Goal: Task Accomplishment & Management: Manage account settings

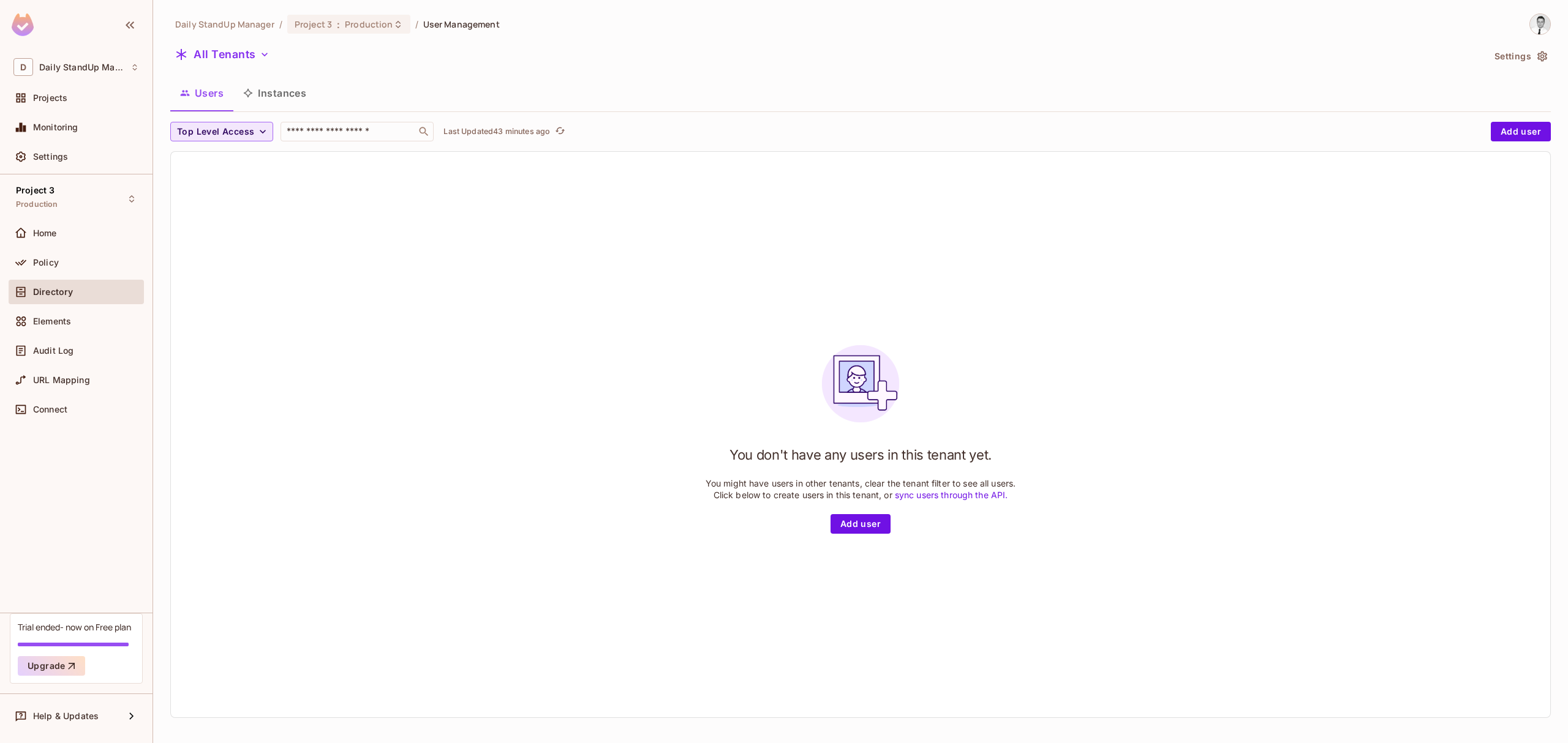
click at [241, 126] on span "Top Level Access" at bounding box center [216, 131] width 78 height 15
click at [471, 179] on div at bounding box center [784, 371] width 1568 height 743
click at [659, 214] on div "You don't have any users in this tenant yet. You might have users in other tena…" at bounding box center [860, 434] width 1380 height 566
click at [197, 133] on span "Top Level Access" at bounding box center [216, 131] width 78 height 15
click at [204, 165] on span "admin" at bounding box center [201, 160] width 42 height 12
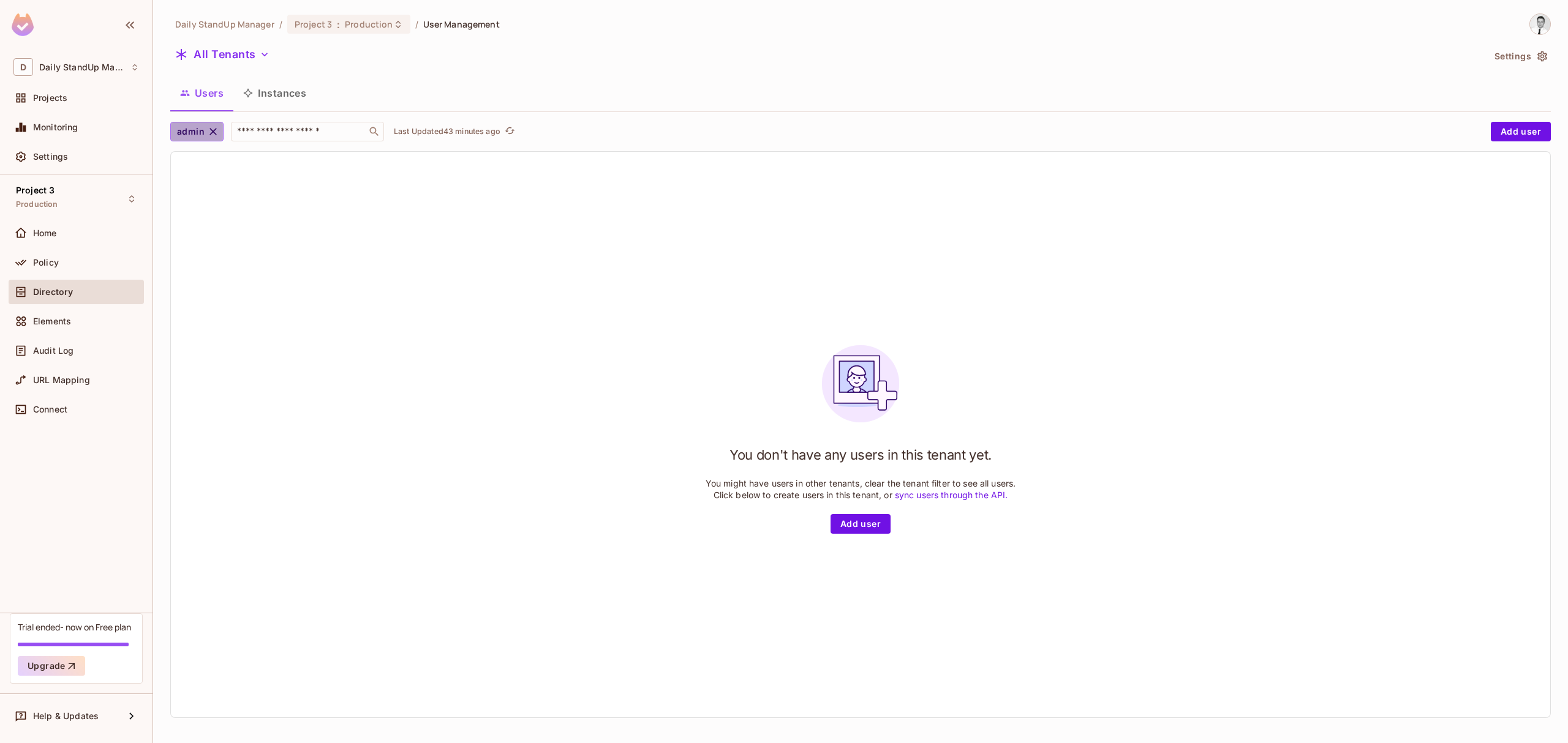
click at [208, 136] on icon "button" at bounding box center [213, 131] width 12 height 12
click at [236, 135] on span "Top Level Access" at bounding box center [216, 131] width 78 height 15
click at [187, 158] on span "admin" at bounding box center [201, 160] width 42 height 12
click at [215, 130] on icon "button" at bounding box center [213, 131] width 12 height 12
click at [283, 94] on button "Instances" at bounding box center [275, 93] width 82 height 31
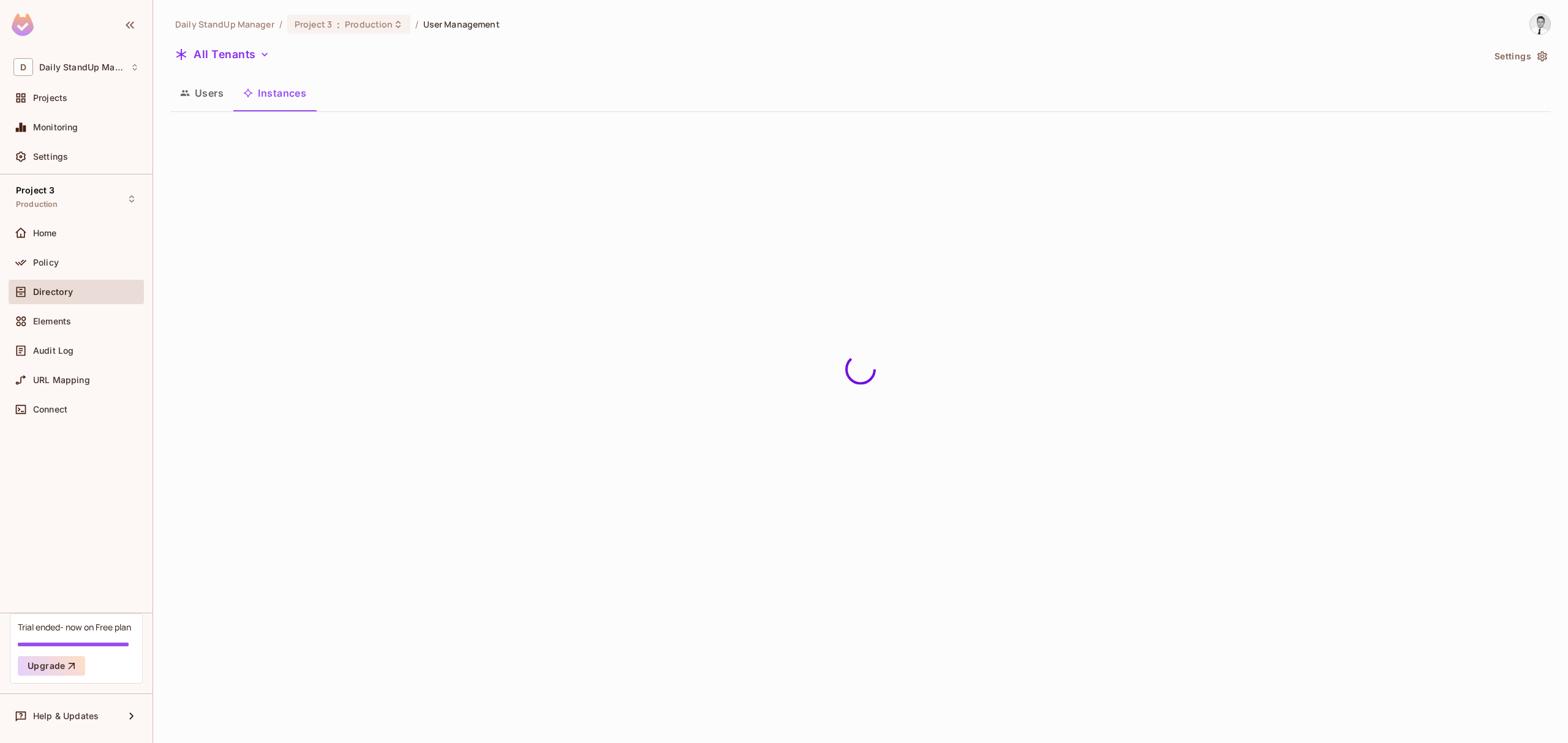
click at [206, 94] on button "Users" at bounding box center [202, 93] width 63 height 31
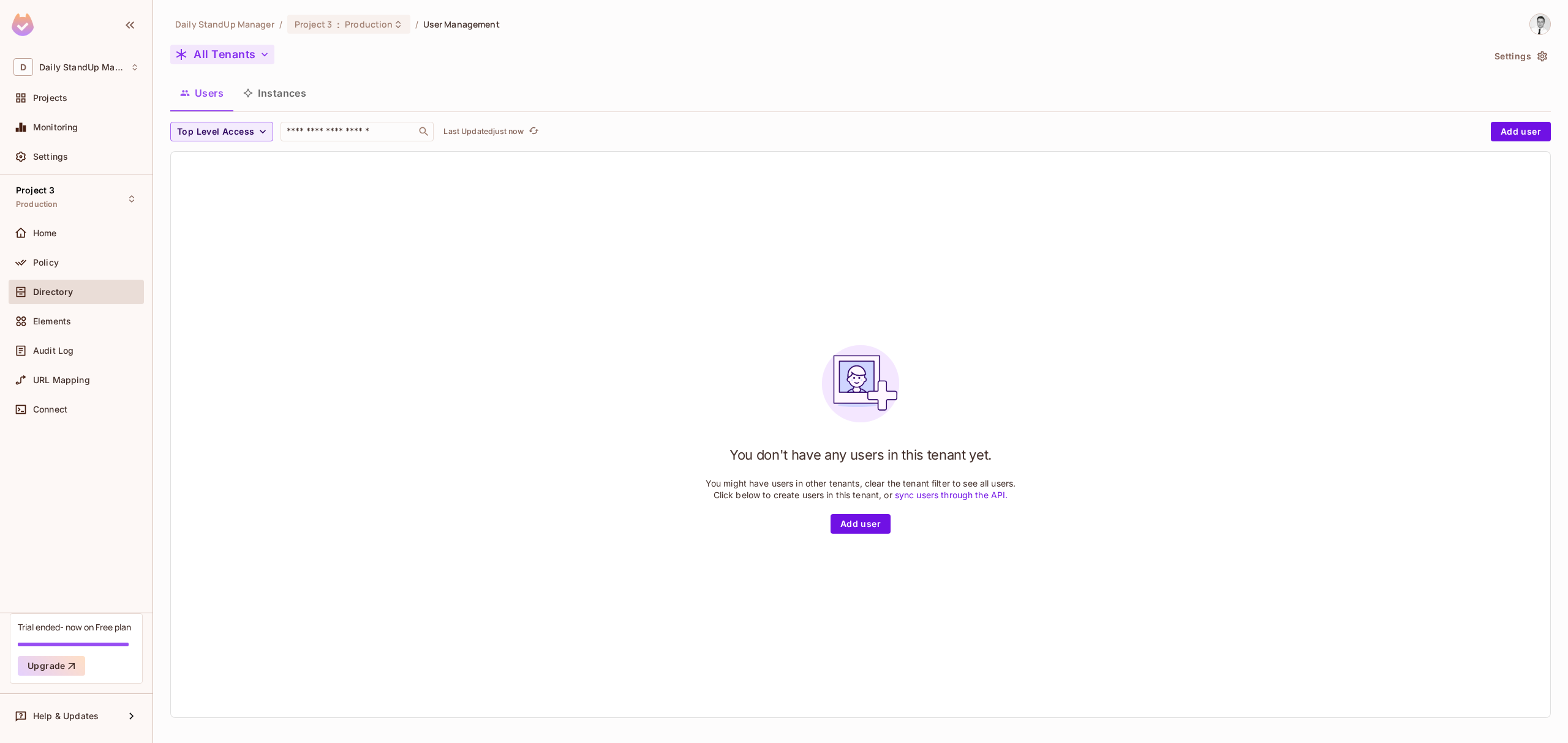
click at [233, 59] on button "All Tenants" at bounding box center [222, 54] width 104 height 20
click at [219, 138] on span "Default Tenant" at bounding box center [233, 140] width 107 height 12
click at [216, 57] on button "Default Tenant" at bounding box center [231, 54] width 123 height 20
click at [217, 114] on span "All Tenants" at bounding box center [264, 110] width 136 height 12
click at [218, 123] on button "Top Level Access" at bounding box center [222, 131] width 103 height 20
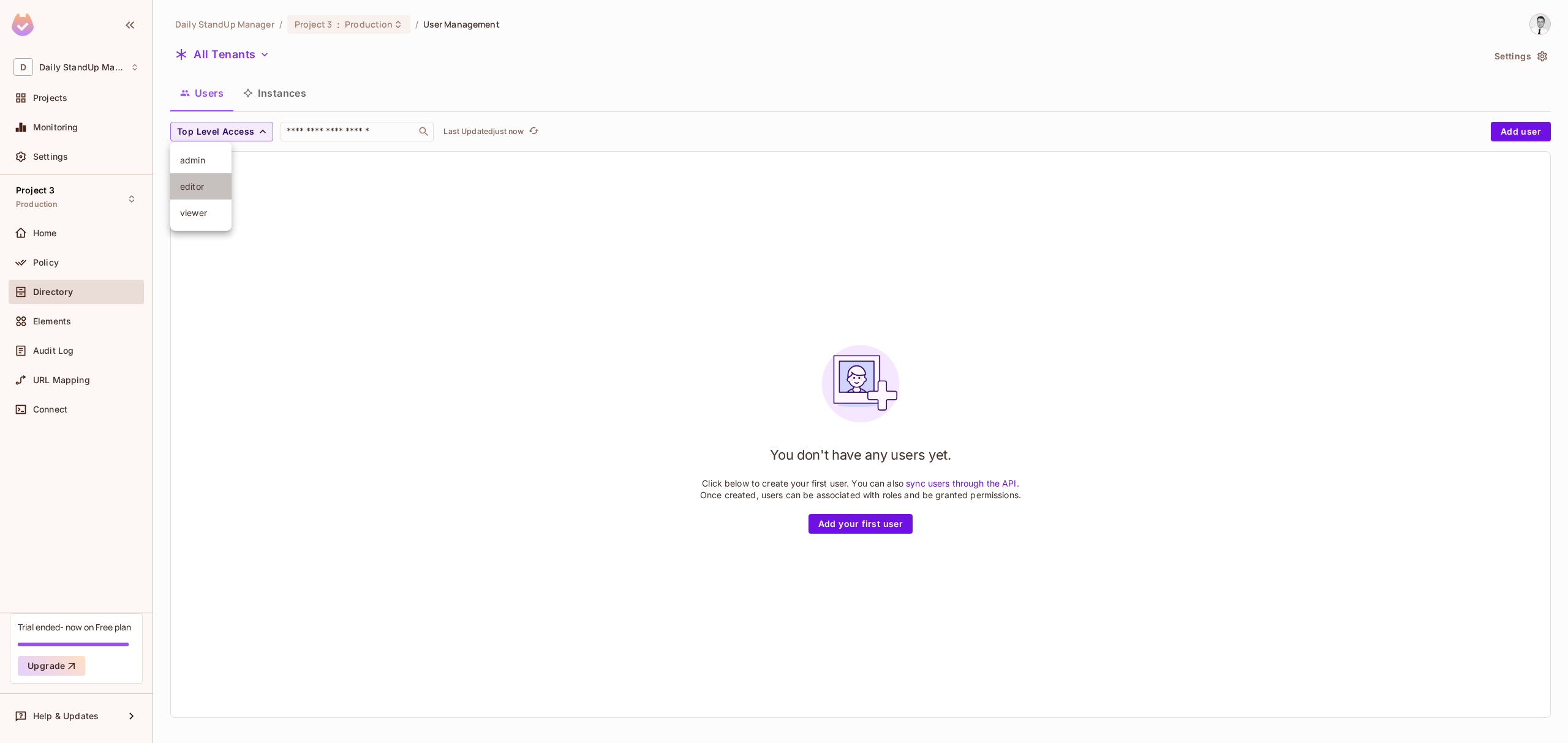
click at [204, 191] on span "editor" at bounding box center [201, 186] width 42 height 12
click at [209, 129] on icon "button" at bounding box center [212, 131] width 7 height 7
click at [221, 126] on span "Top Level Access" at bounding box center [216, 131] width 78 height 15
click at [421, 201] on div at bounding box center [784, 371] width 1568 height 743
click at [603, 165] on div "You don't have any users yet. Click below to create your first user. You can al…" at bounding box center [860, 434] width 1380 height 566
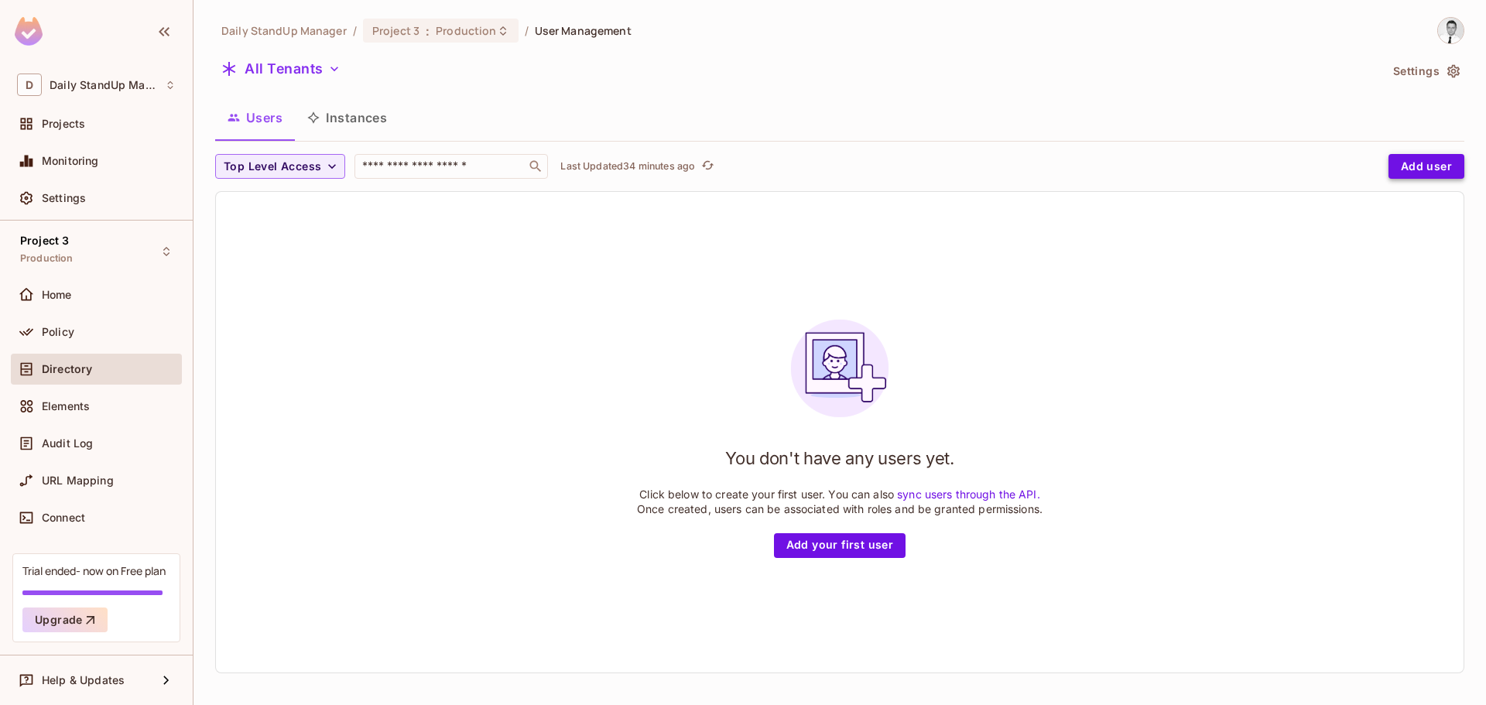
click at [1415, 157] on button "Add user" at bounding box center [1426, 166] width 76 height 25
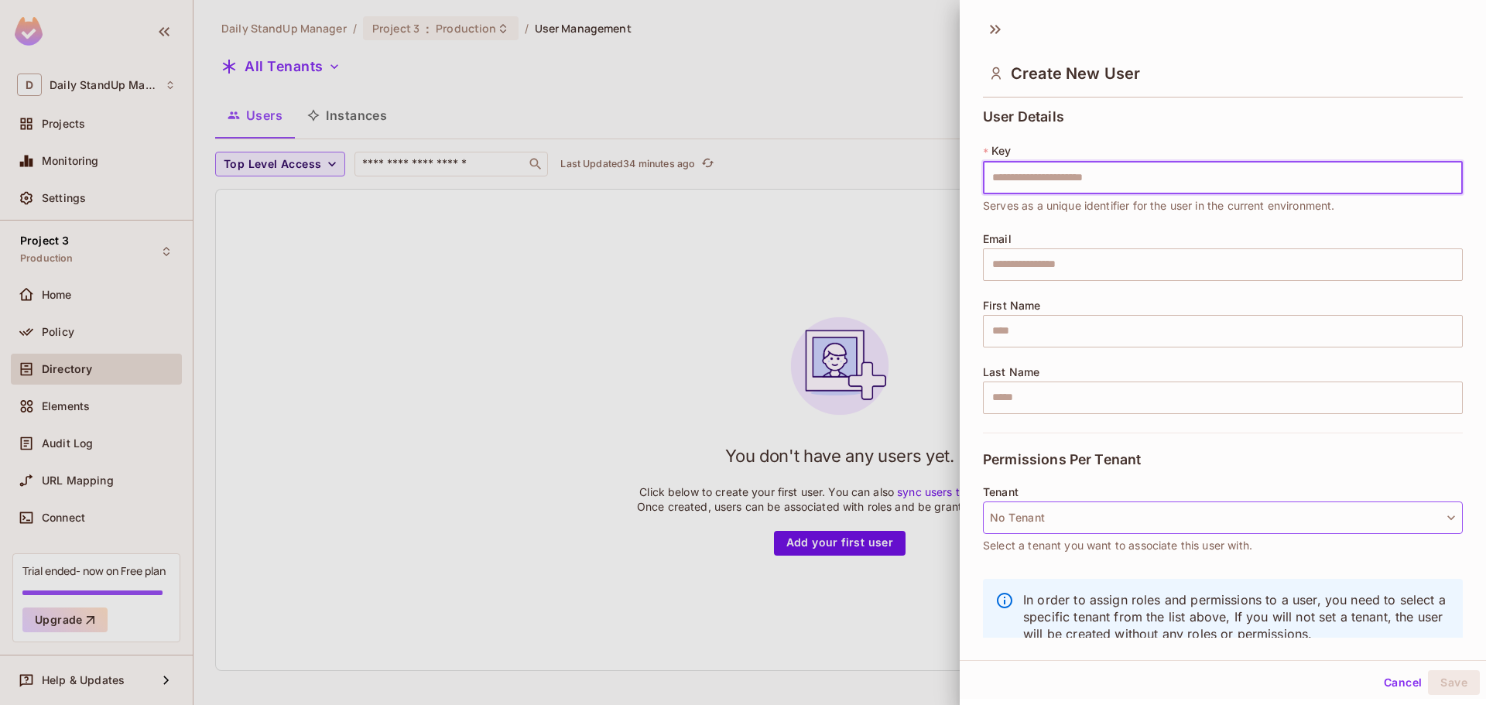
scroll to position [26, 0]
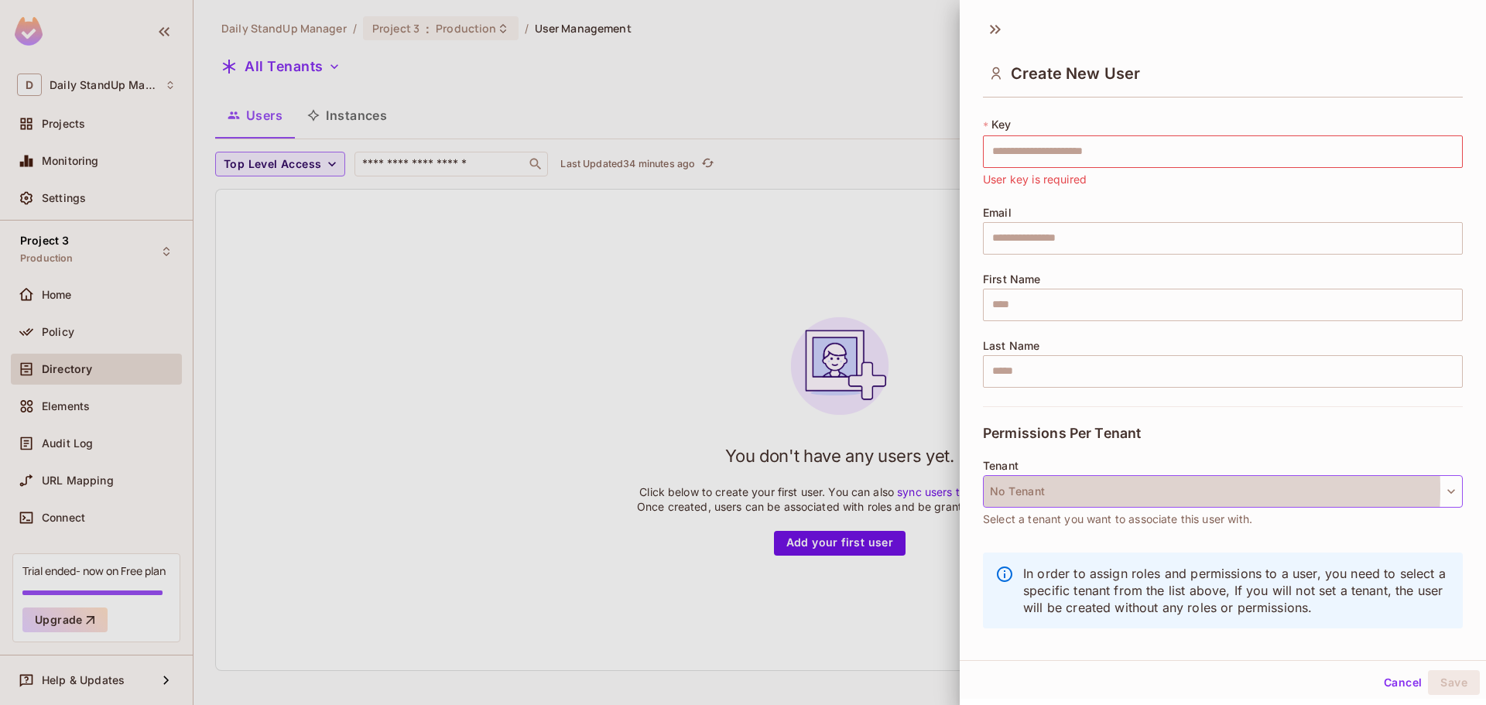
click at [1134, 490] on button "No Tenant" at bounding box center [1223, 491] width 480 height 33
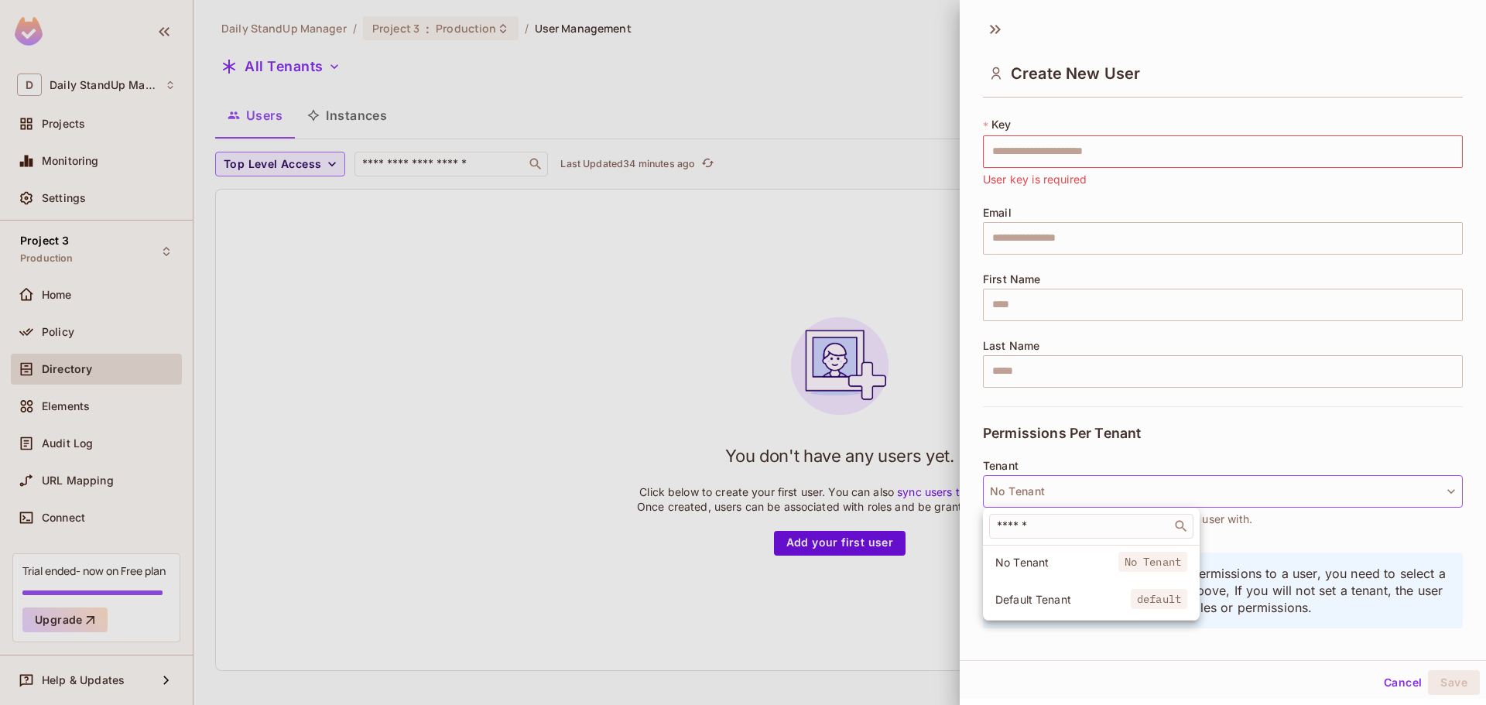
click at [1042, 588] on li "Default Tenant default" at bounding box center [1091, 599] width 217 height 33
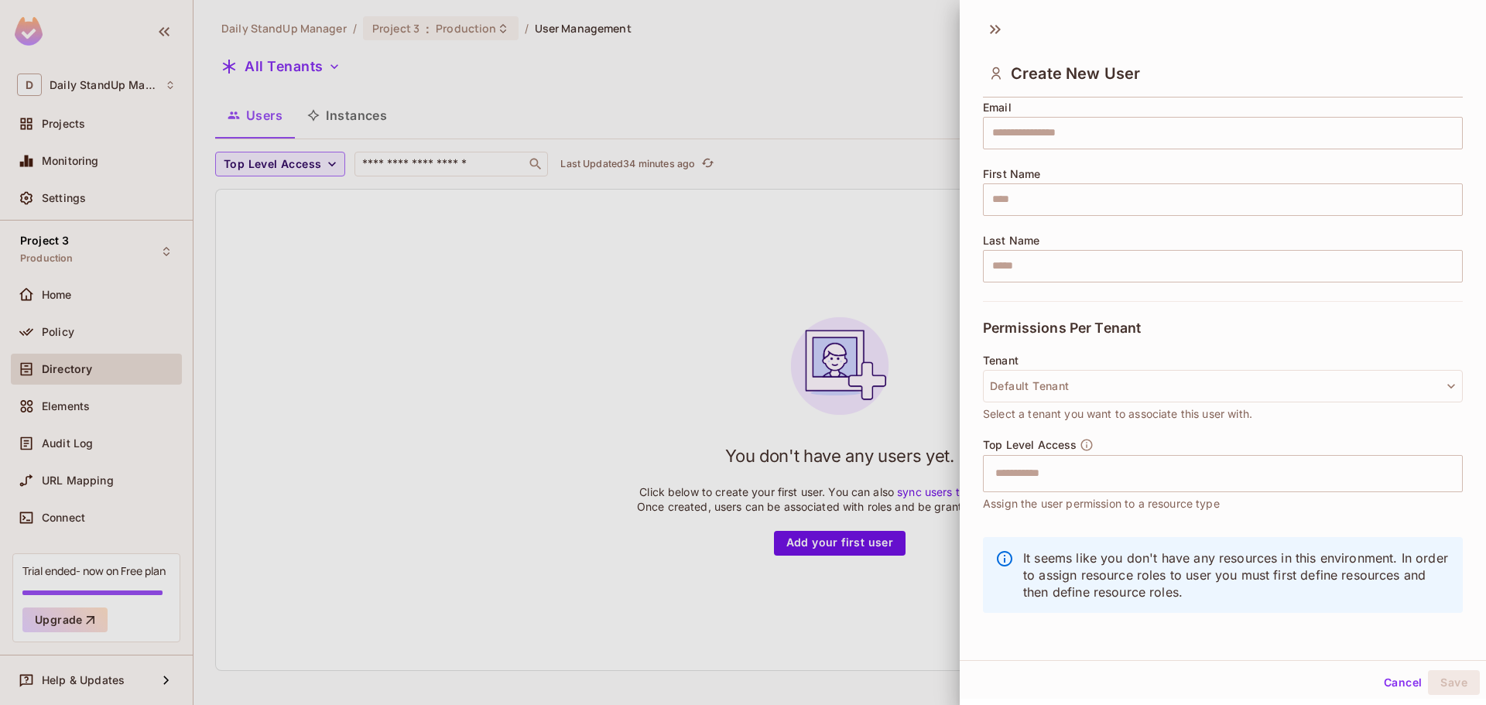
scroll to position [2, 0]
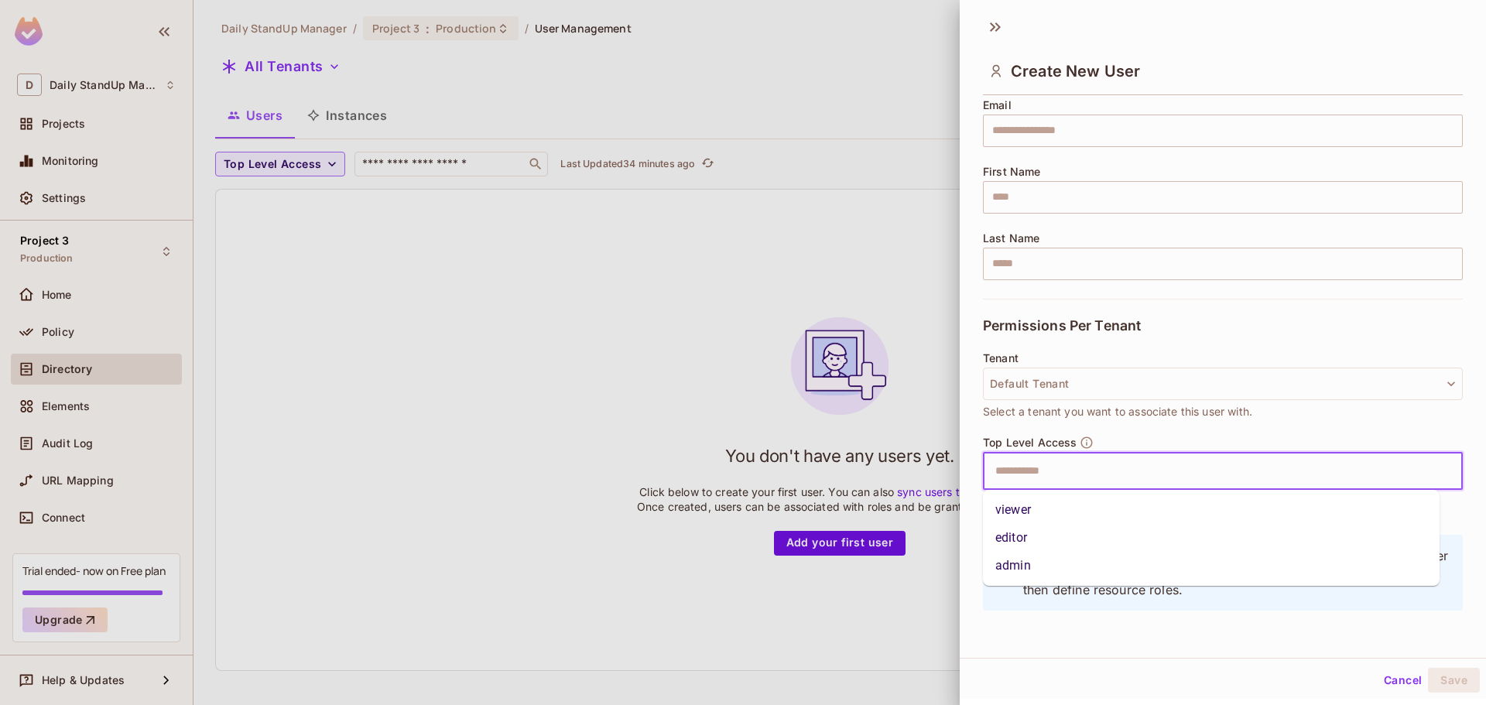
click at [1063, 471] on input "text" at bounding box center [1209, 471] width 447 height 31
click at [1045, 515] on li "viewer" at bounding box center [1211, 510] width 457 height 28
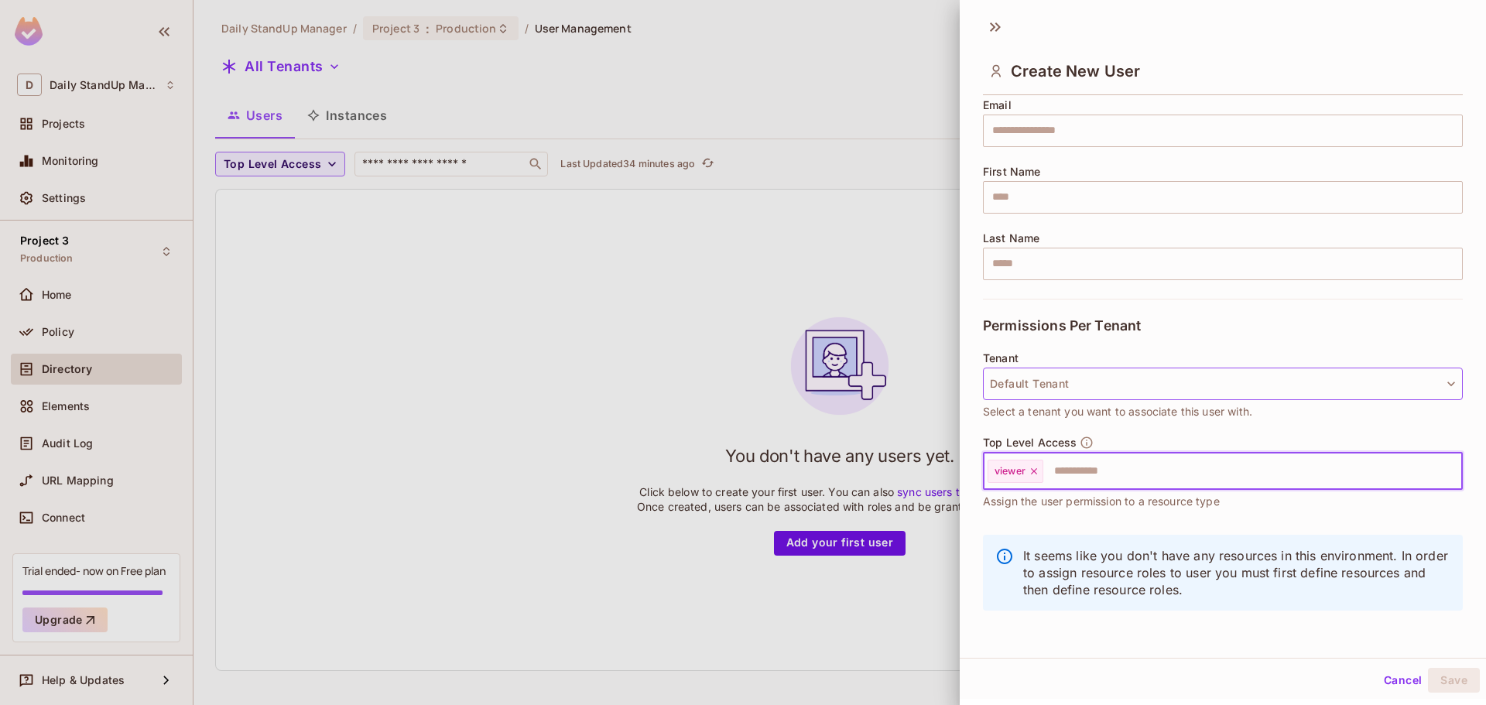
click at [1042, 382] on button "Default Tenant" at bounding box center [1223, 384] width 480 height 33
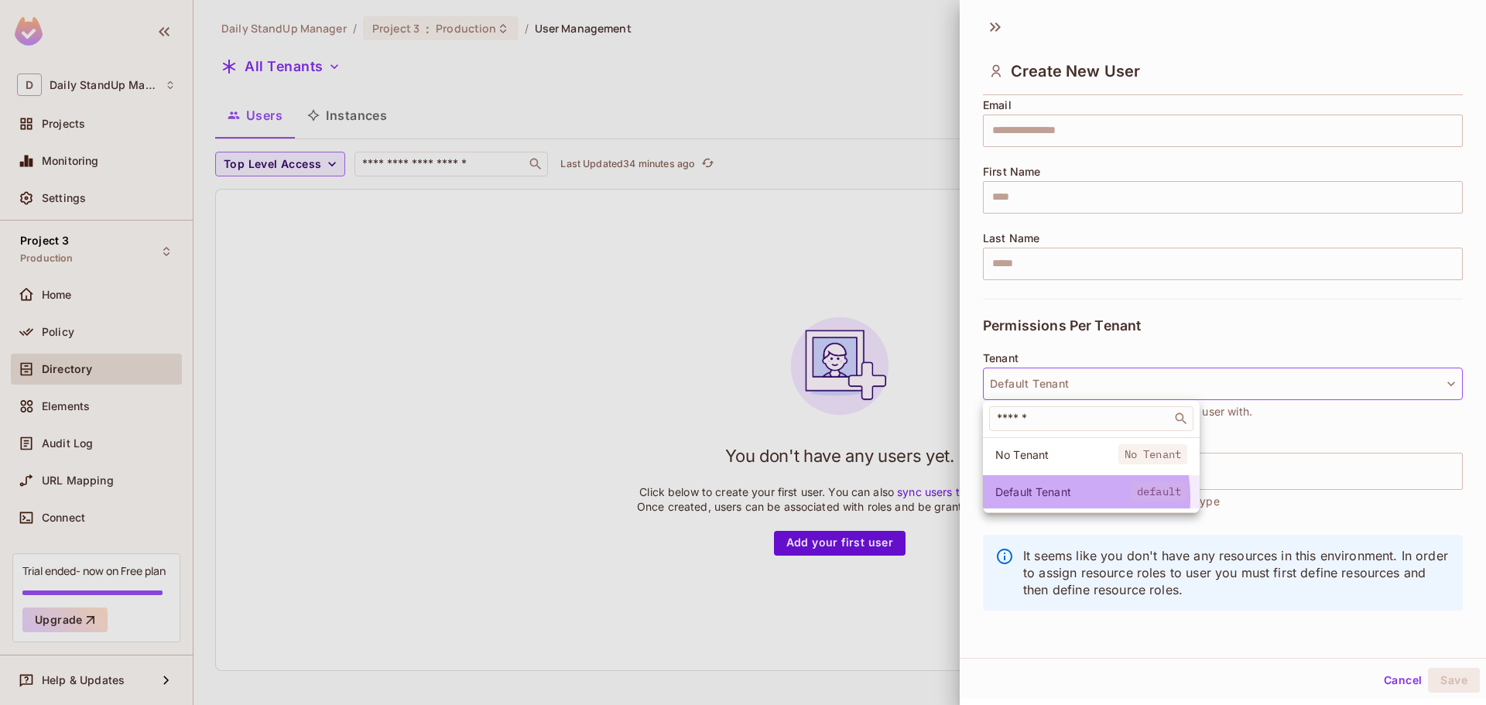
click at [1039, 498] on span "Default Tenant" at bounding box center [1062, 491] width 135 height 15
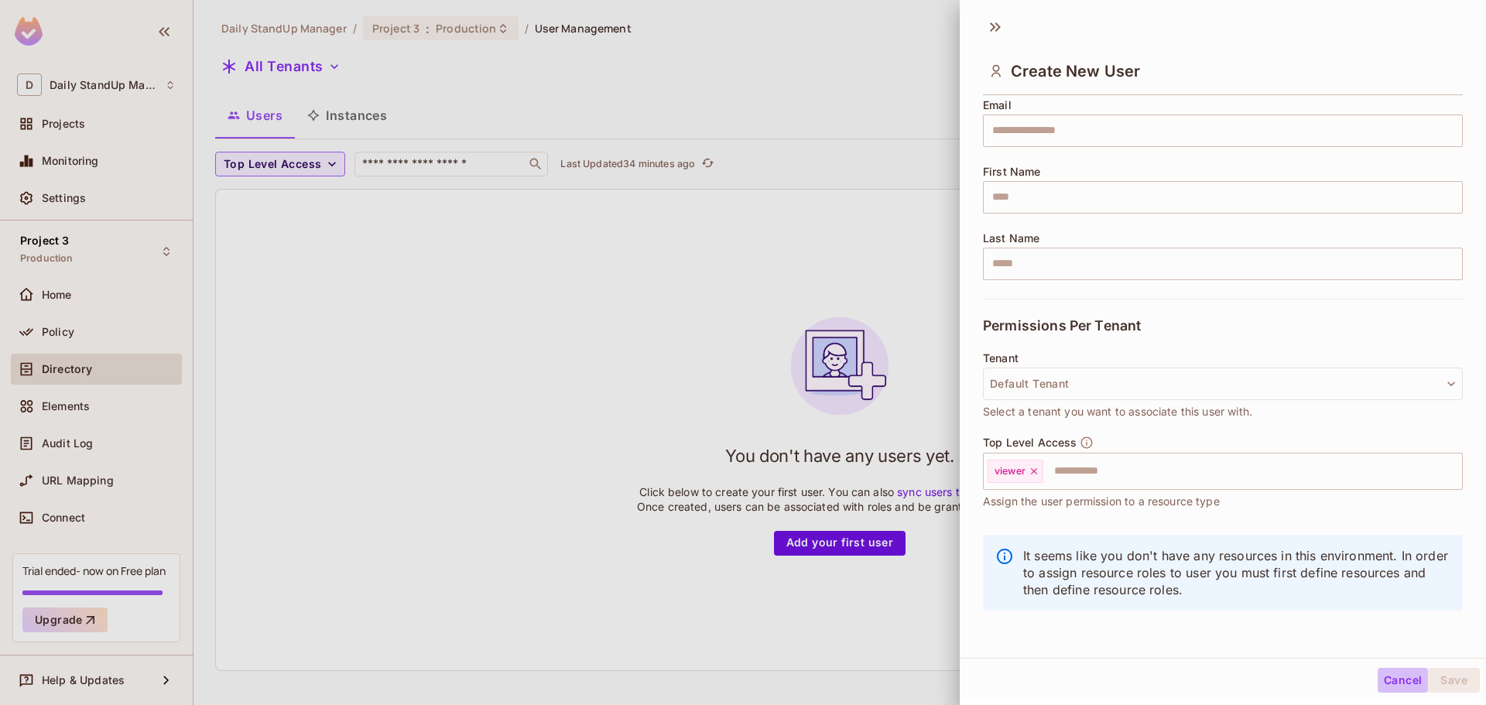
click at [1395, 676] on button "Cancel" at bounding box center [1402, 680] width 50 height 25
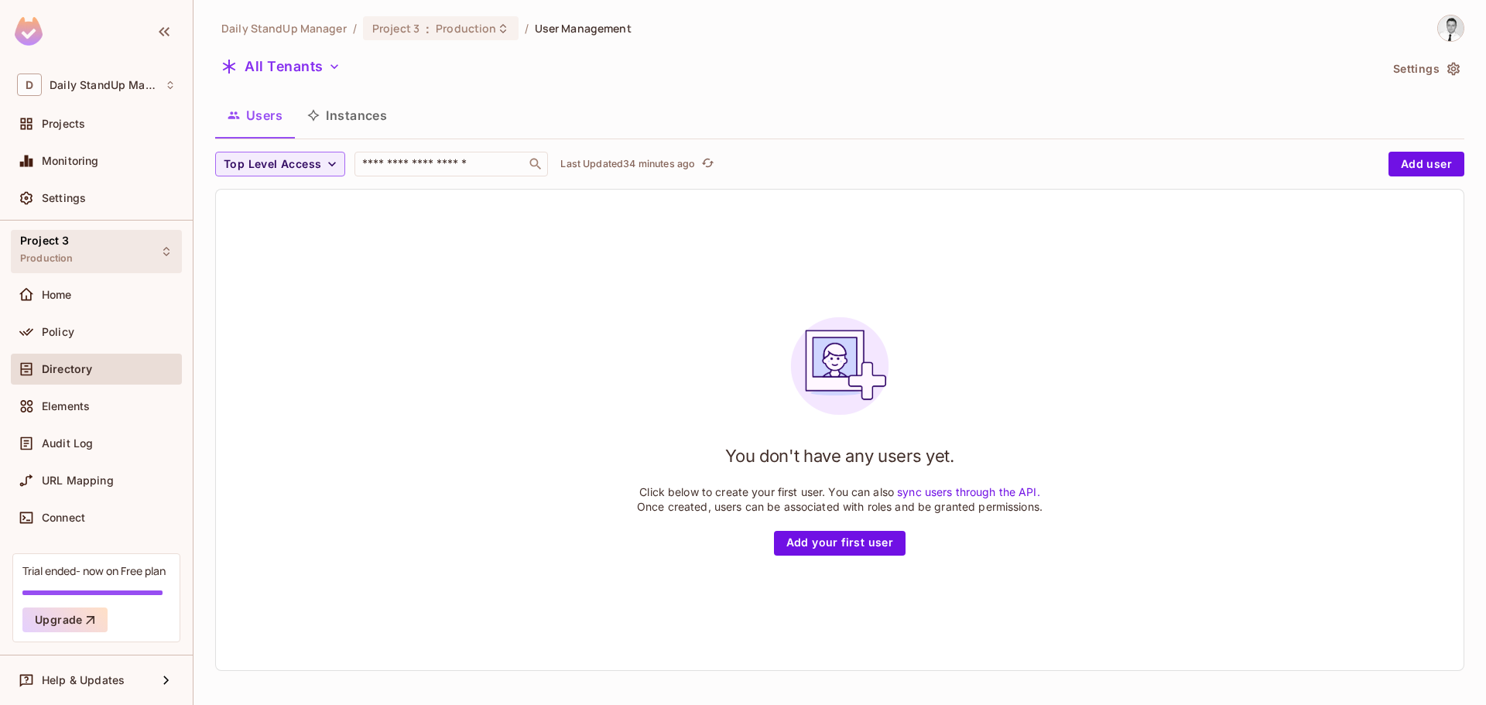
click at [100, 260] on div "Project 3 Production" at bounding box center [96, 251] width 171 height 43
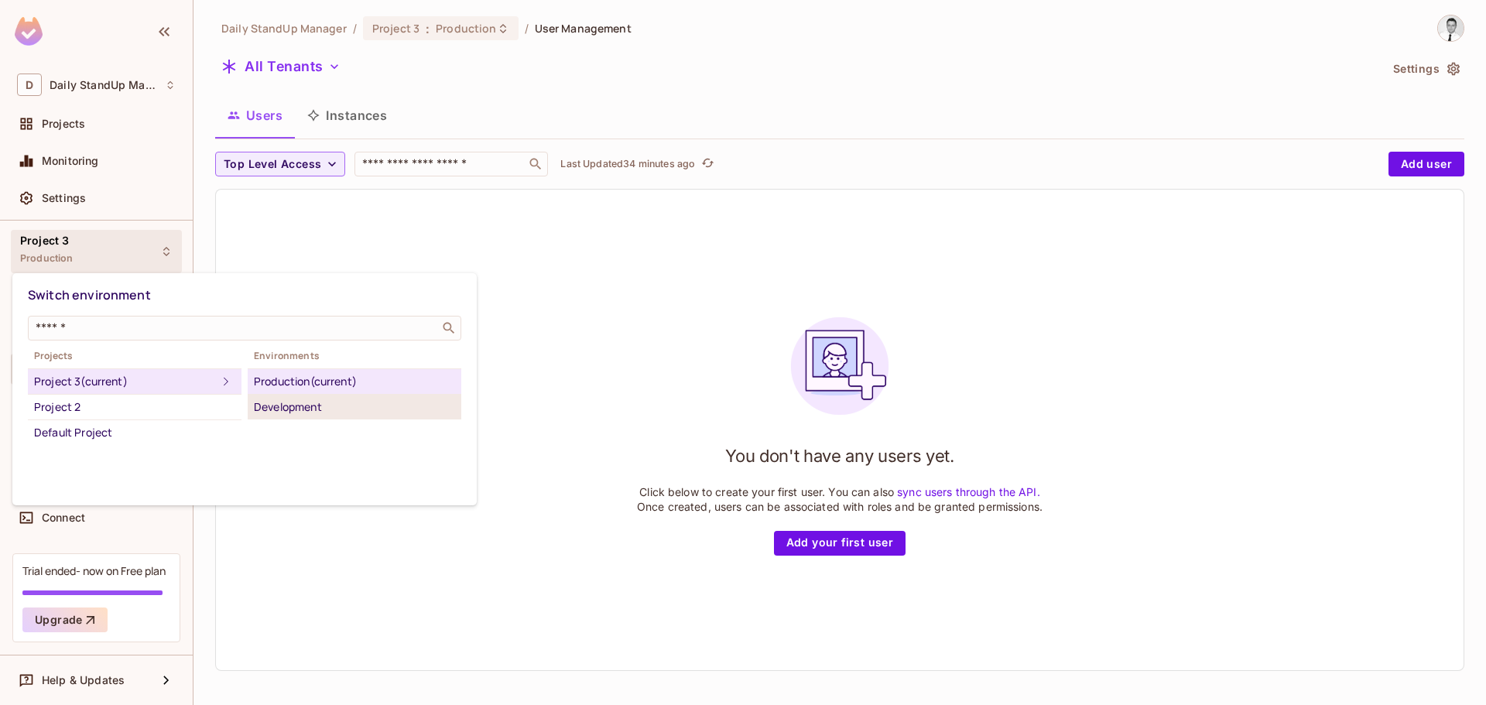
click at [310, 411] on div "Development" at bounding box center [354, 407] width 201 height 19
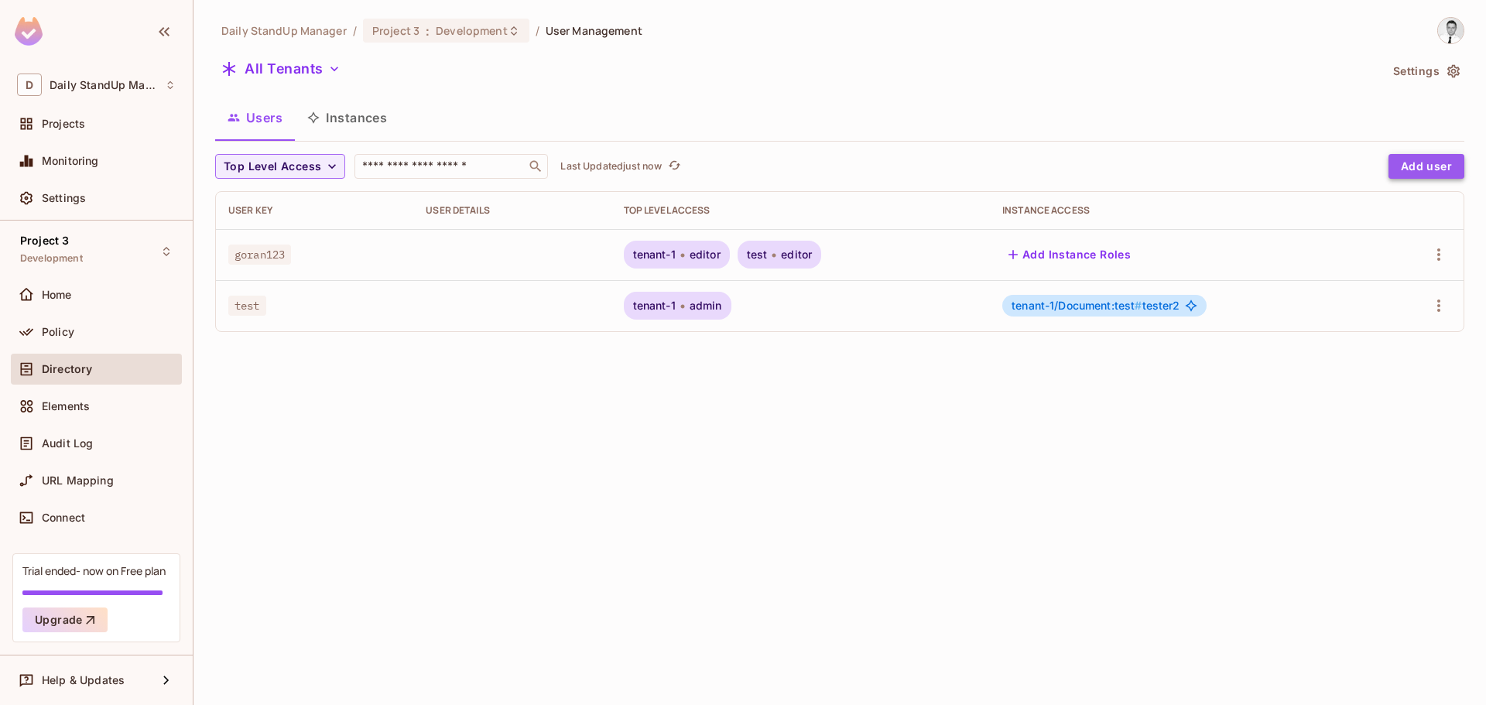
click at [1437, 172] on button "Add user" at bounding box center [1426, 166] width 76 height 25
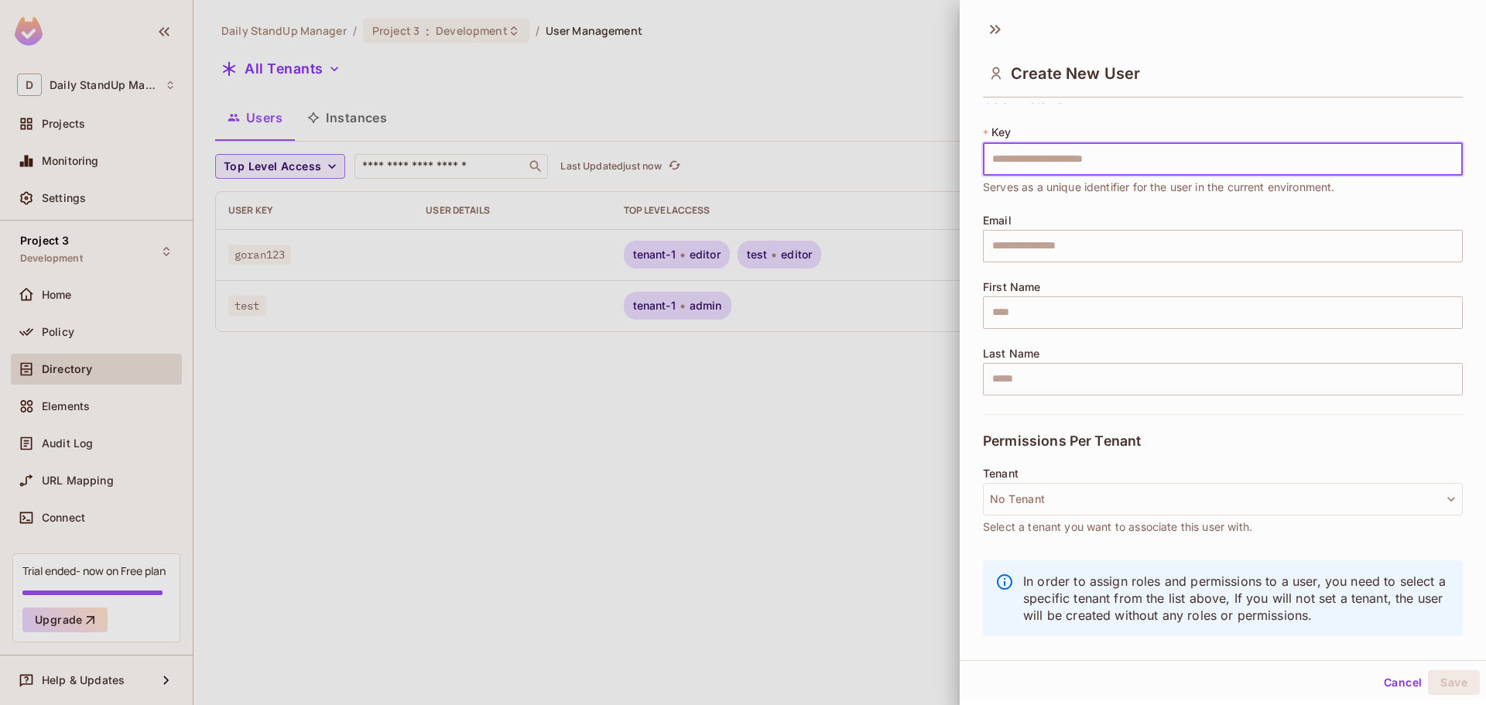
scroll to position [26, 0]
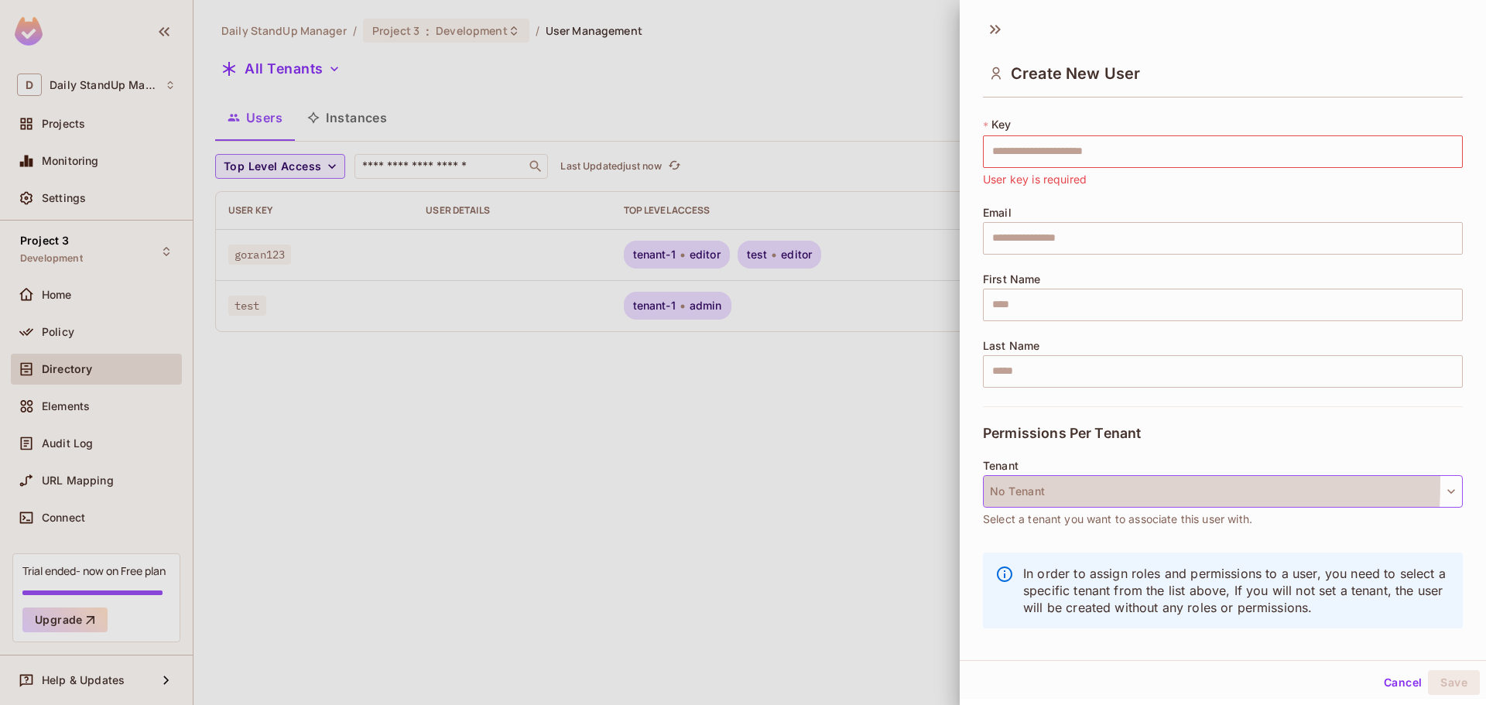
click at [1026, 482] on button "No Tenant" at bounding box center [1223, 491] width 480 height 33
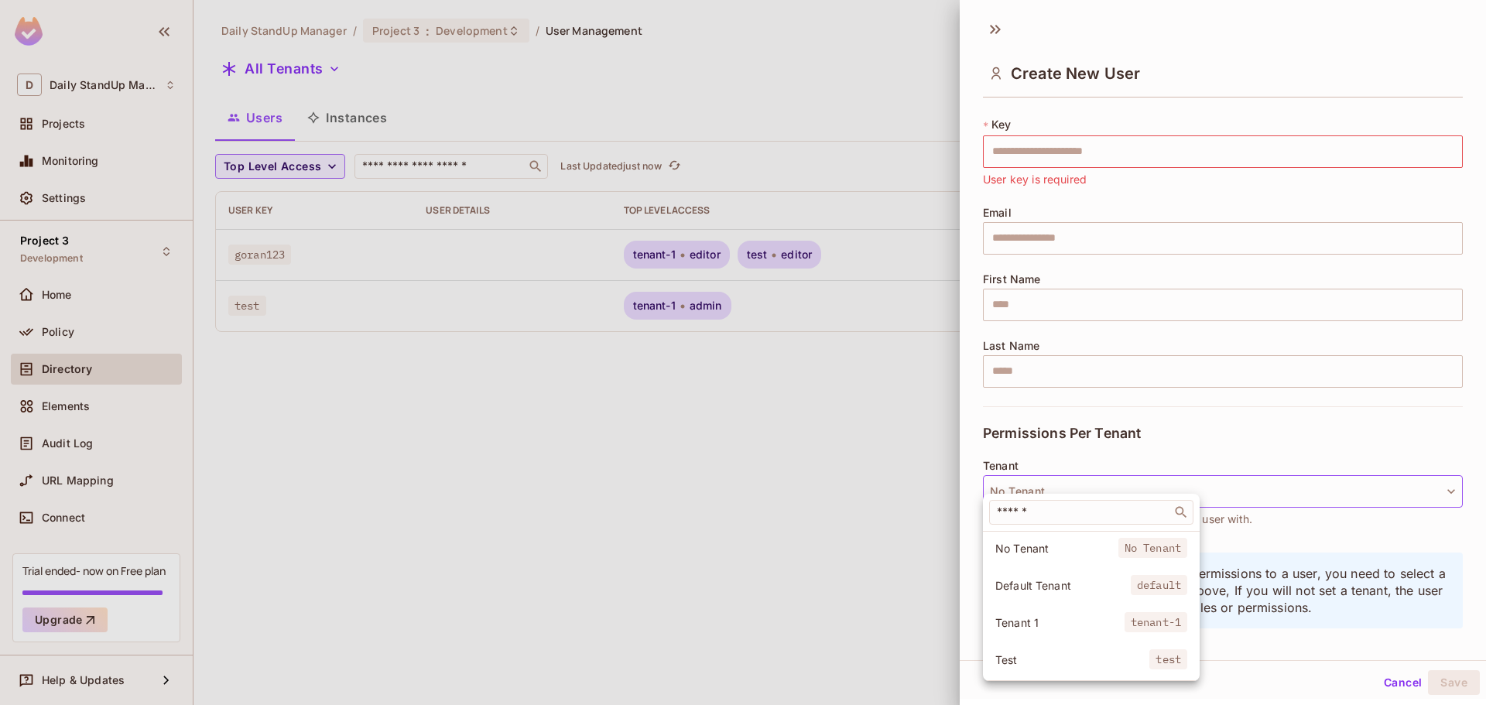
click at [1024, 588] on span "Default Tenant" at bounding box center [1062, 585] width 135 height 15
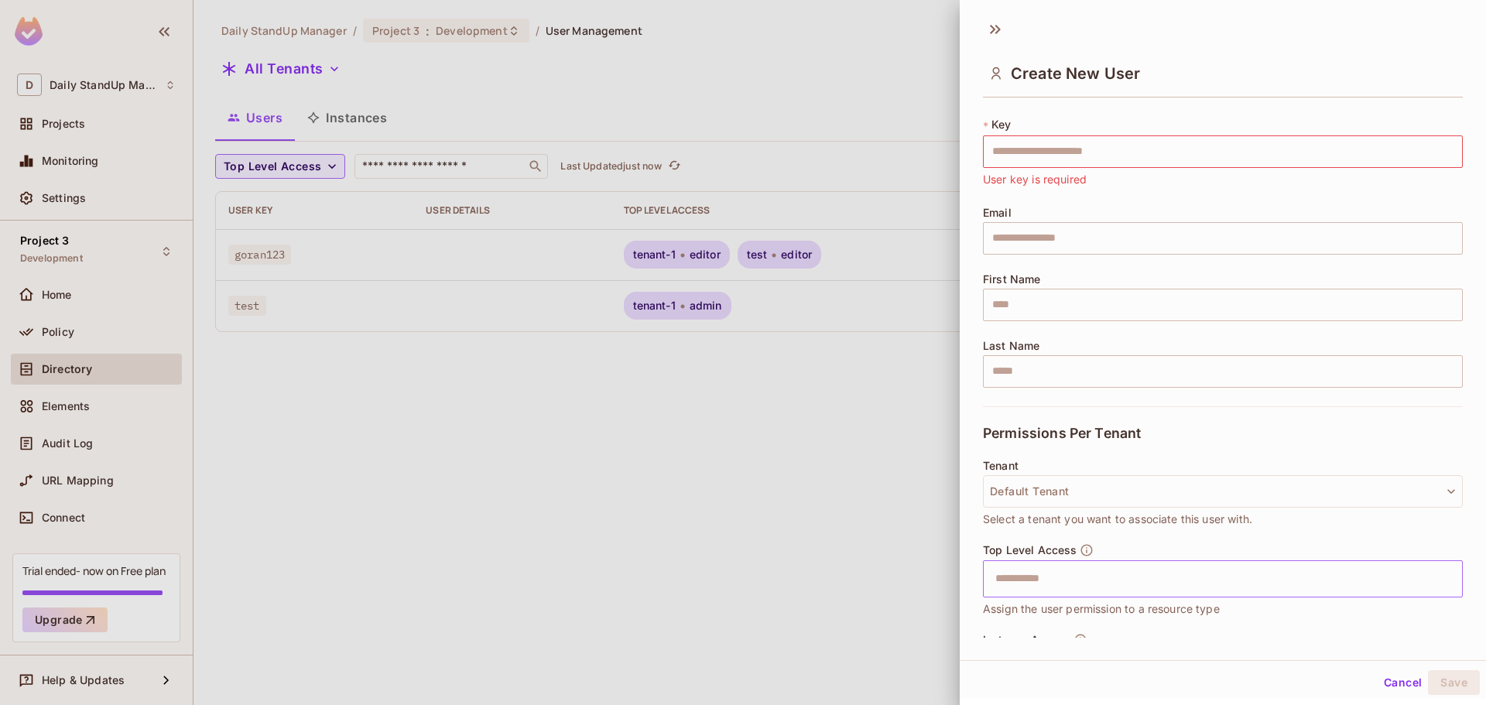
click at [1141, 584] on input "text" at bounding box center [1209, 578] width 447 height 31
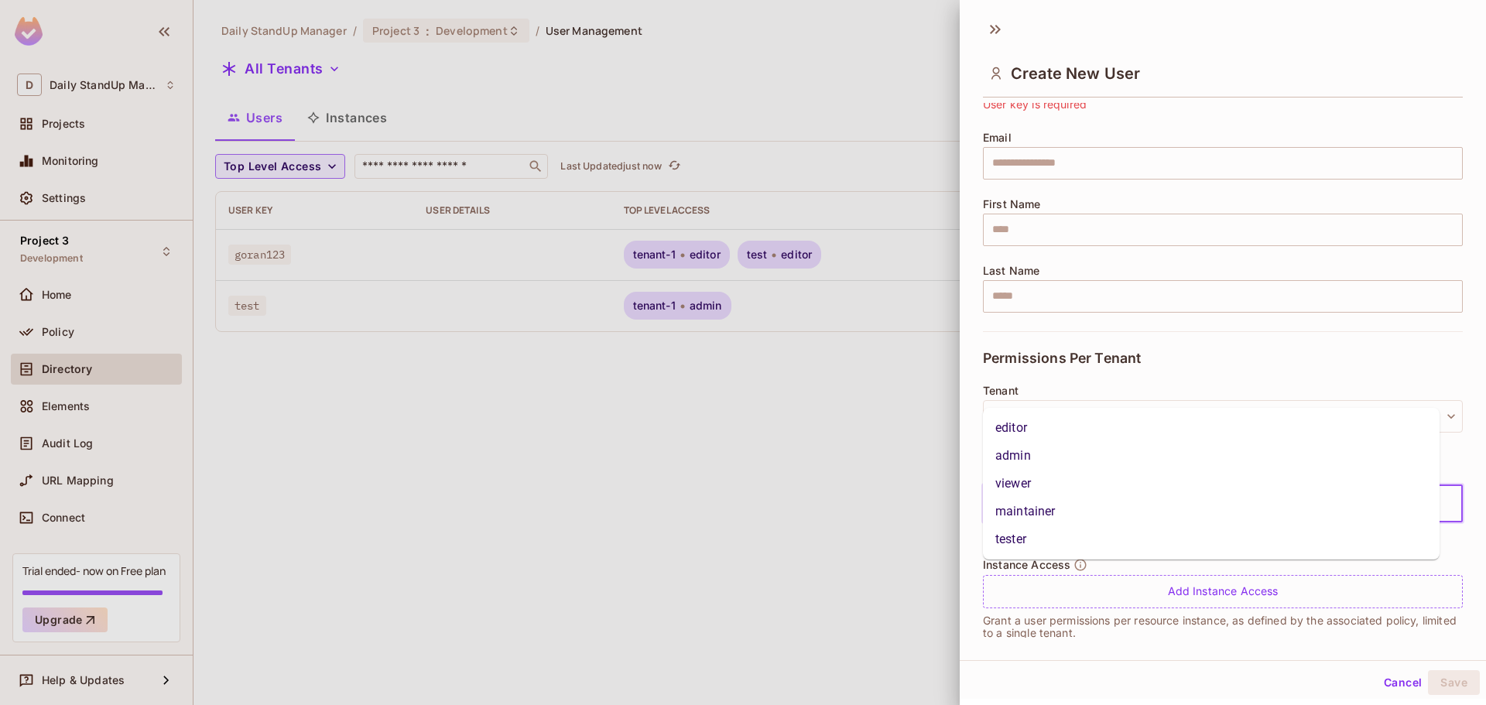
scroll to position [118, 0]
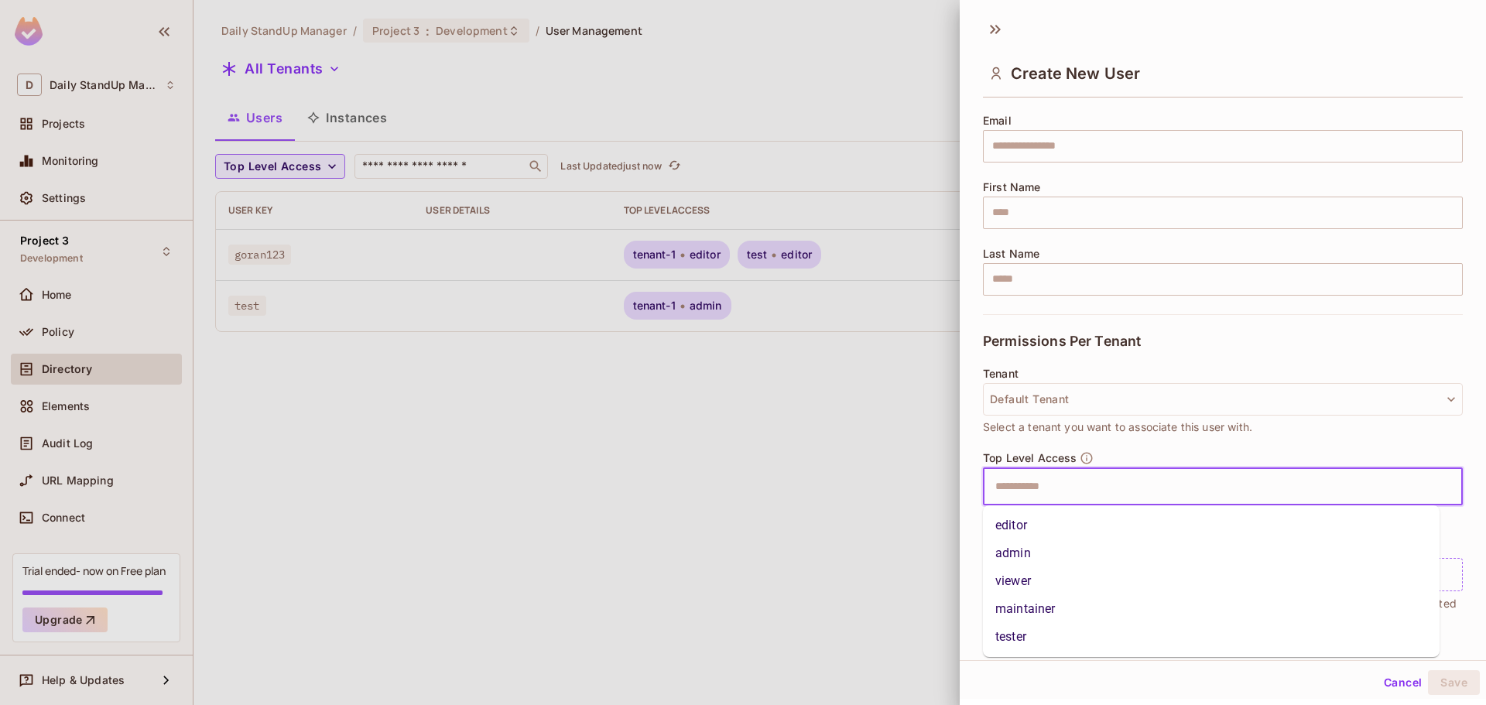
click at [1061, 561] on li "admin" at bounding box center [1211, 553] width 457 height 28
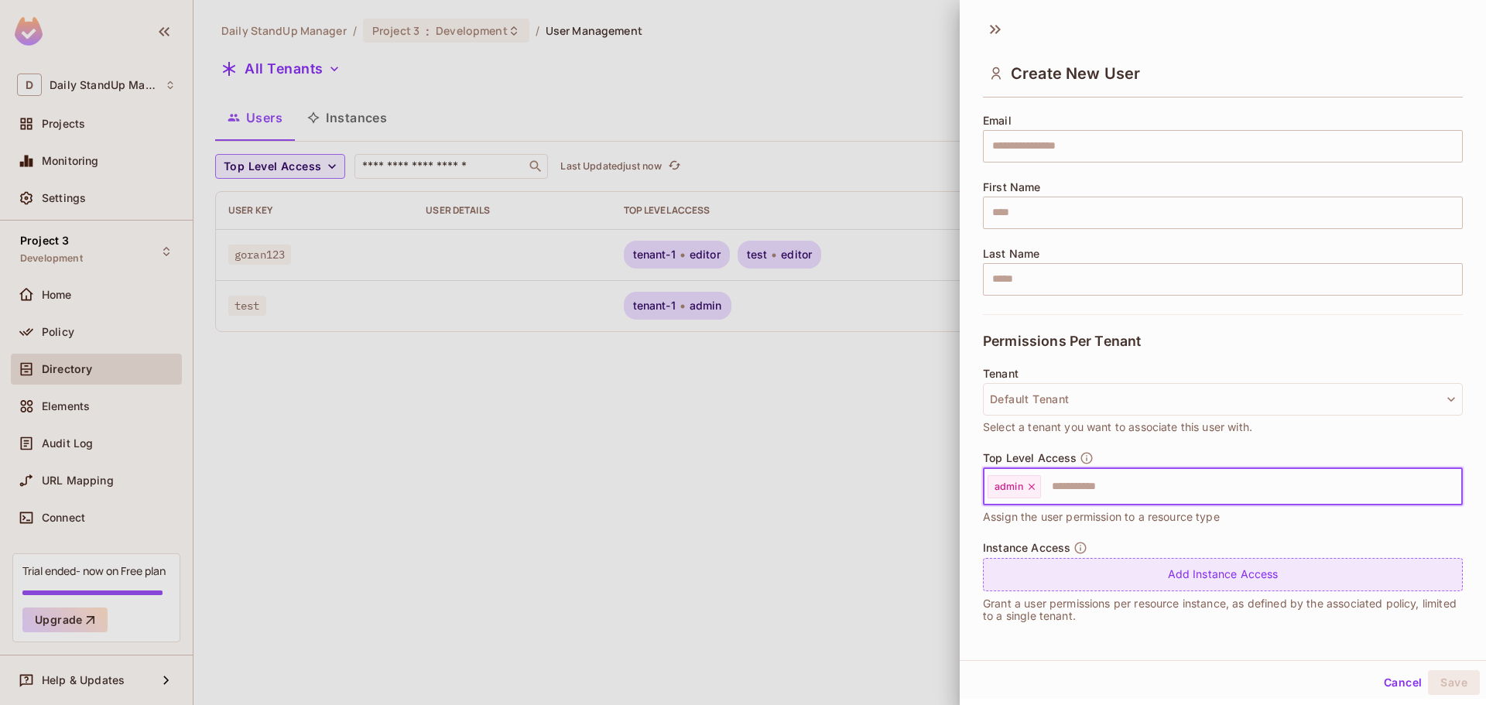
scroll to position [2, 0]
click at [1203, 564] on div "Add Instance Access" at bounding box center [1223, 572] width 480 height 33
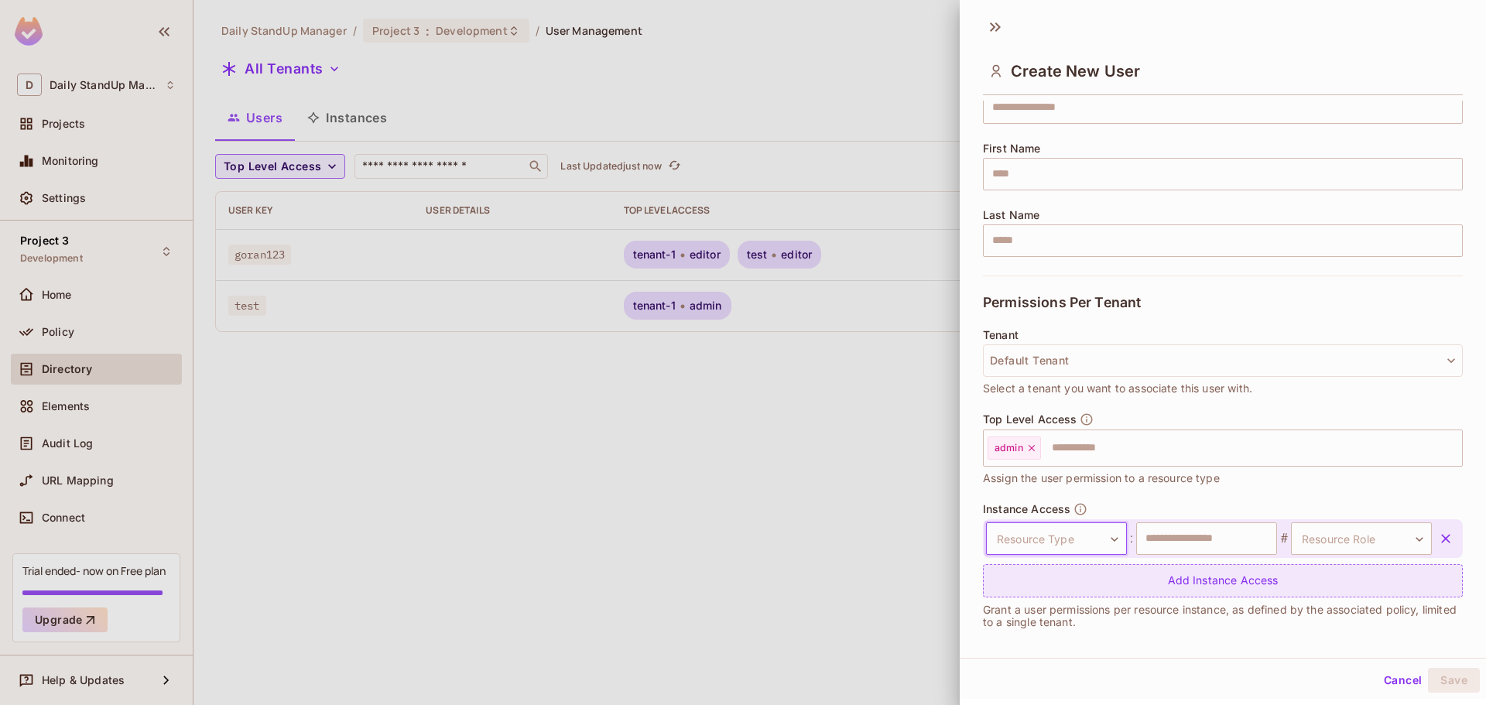
scroll to position [163, 0]
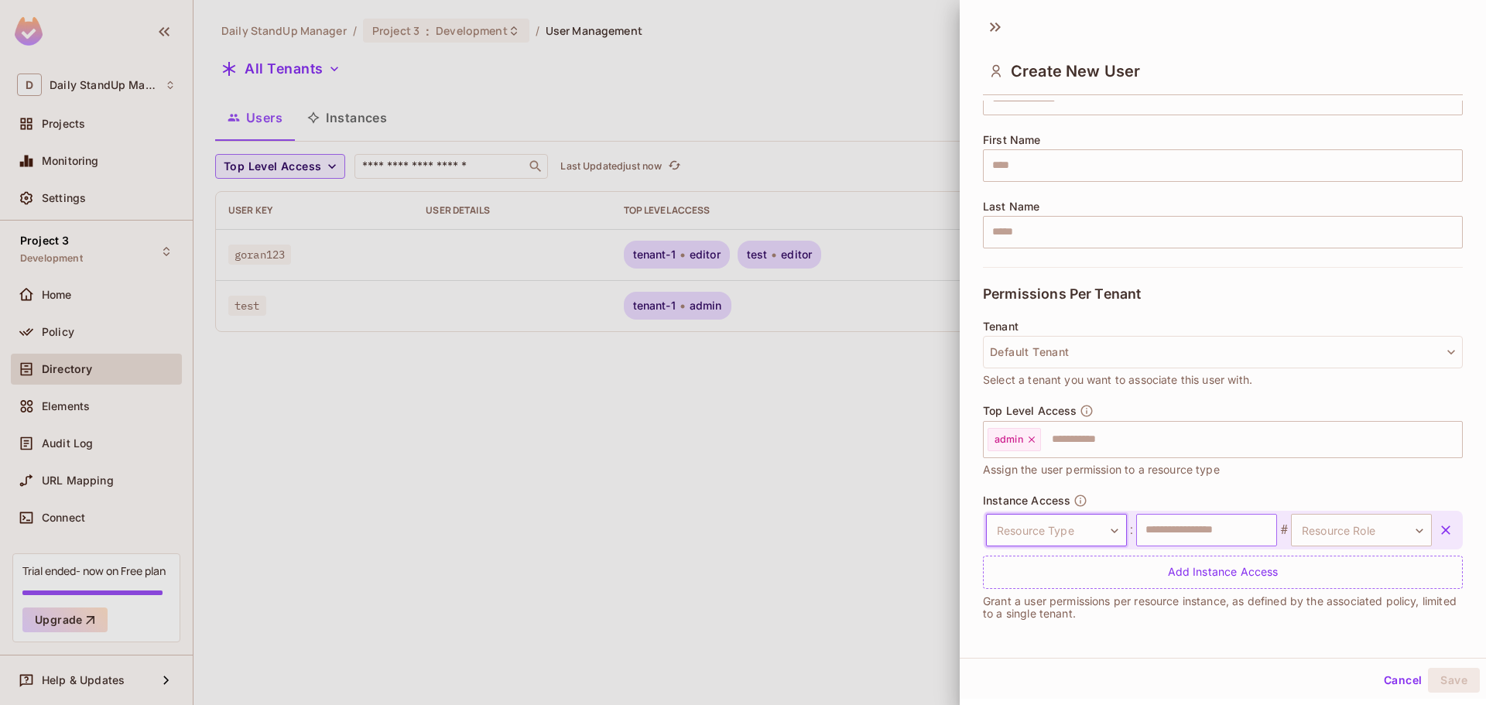
click at [1223, 529] on input "text" at bounding box center [1206, 530] width 141 height 33
click at [1384, 526] on body "D Daily StandUp Manager Projects Monitoring Settings Project 3 Development Home…" at bounding box center [743, 352] width 1486 height 705
click at [1384, 526] on div at bounding box center [743, 352] width 1486 height 705
click at [1100, 534] on body "D Daily StandUp Manager Projects Monitoring Settings Project 3 Development Home…" at bounding box center [743, 352] width 1486 height 705
click at [1041, 610] on li "Document" at bounding box center [1046, 604] width 142 height 28
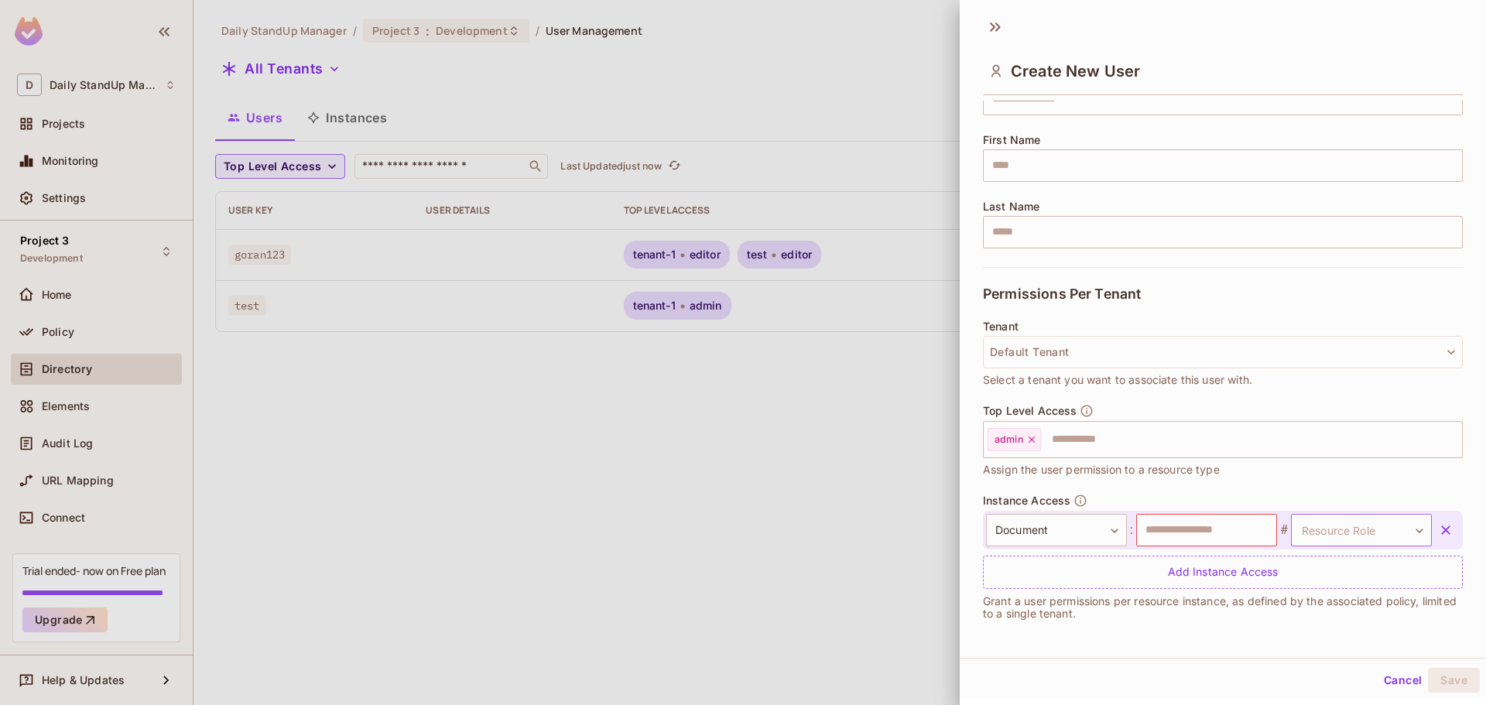
click at [1302, 533] on body "D Daily StandUp Manager Projects Monitoring Settings Project 3 Development Home…" at bounding box center [743, 352] width 1486 height 705
click at [1063, 536] on div at bounding box center [743, 352] width 1486 height 705
click at [1056, 535] on body "D Daily StandUp Manager Projects Monitoring Settings Project 3 Development Home…" at bounding box center [743, 352] width 1486 height 705
click at [1029, 624] on li "Report" at bounding box center [1046, 632] width 142 height 28
click at [1310, 533] on body "D Daily StandUp Manager Projects Monitoring Settings Project 3 Development Home…" at bounding box center [743, 352] width 1486 height 705
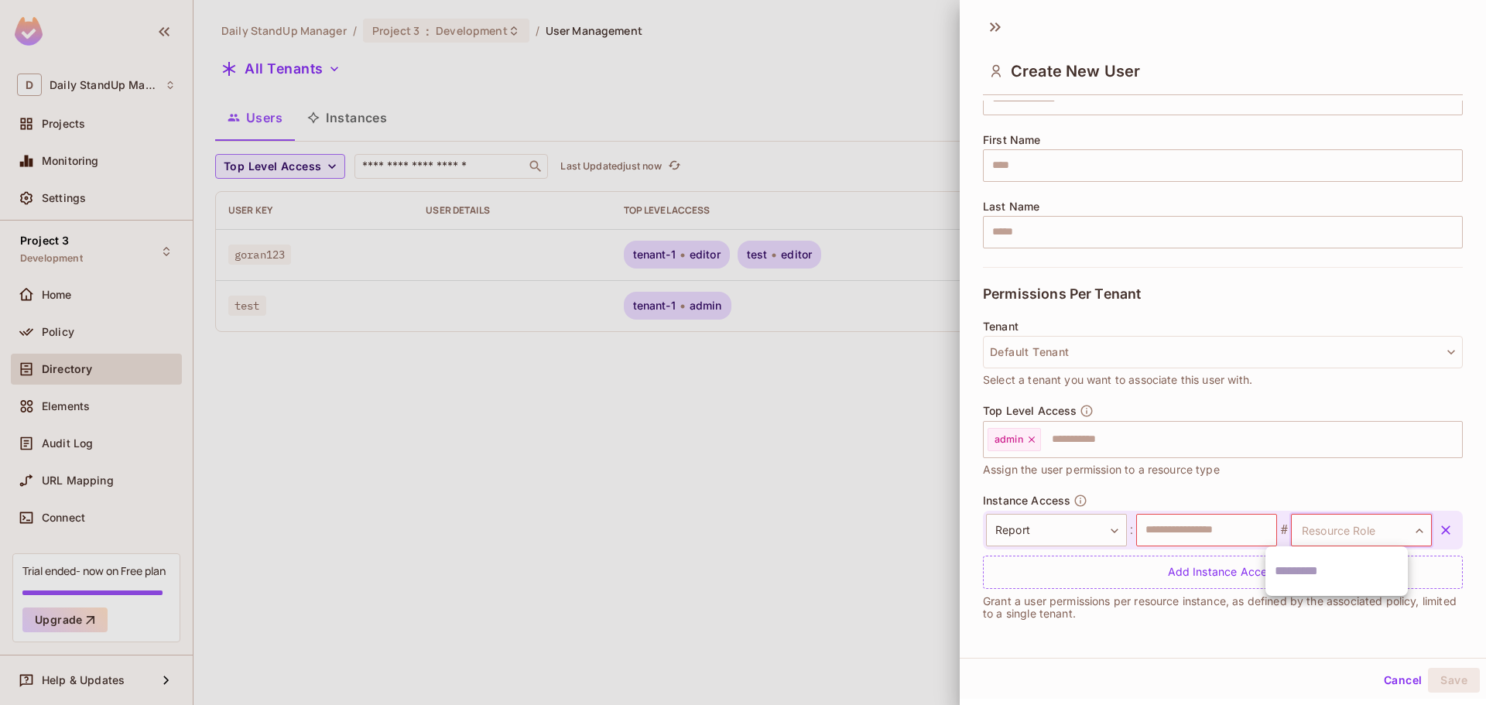
click at [1068, 523] on div at bounding box center [743, 352] width 1486 height 705
click at [1044, 532] on body "D Daily StandUp Manager Projects Monitoring Settings Project 3 Development Home…" at bounding box center [743, 352] width 1486 height 705
click at [1021, 609] on li "Document" at bounding box center [1046, 604] width 142 height 28
click at [1352, 524] on body "D Daily StandUp Manager Projects Monitoring Settings Project 3 Development Home…" at bounding box center [743, 352] width 1486 height 705
click at [1178, 527] on div at bounding box center [743, 352] width 1486 height 705
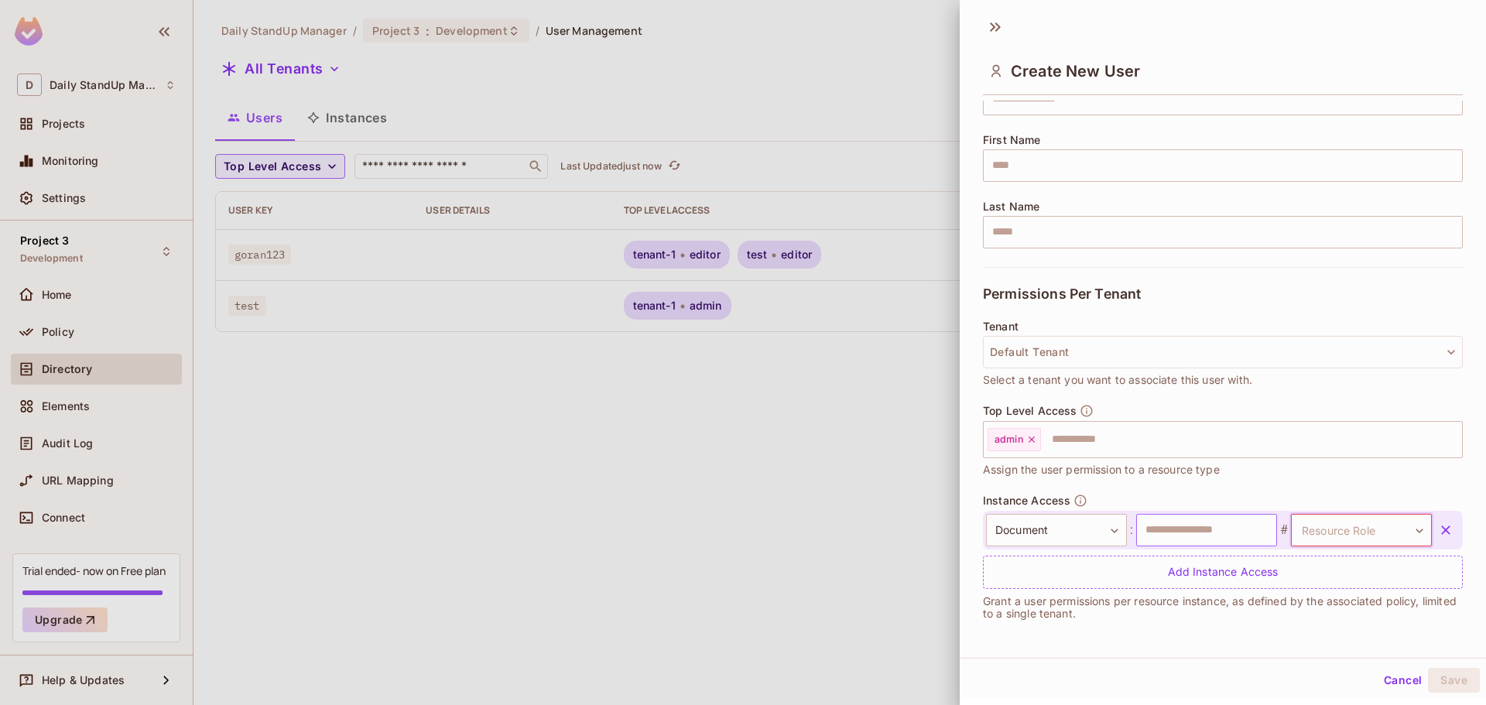
click at [1176, 535] on input "text" at bounding box center [1206, 530] width 141 height 33
click at [1266, 481] on div "Top Level Access admin ​ Assign the user permission to a resource type" at bounding box center [1223, 449] width 480 height 90
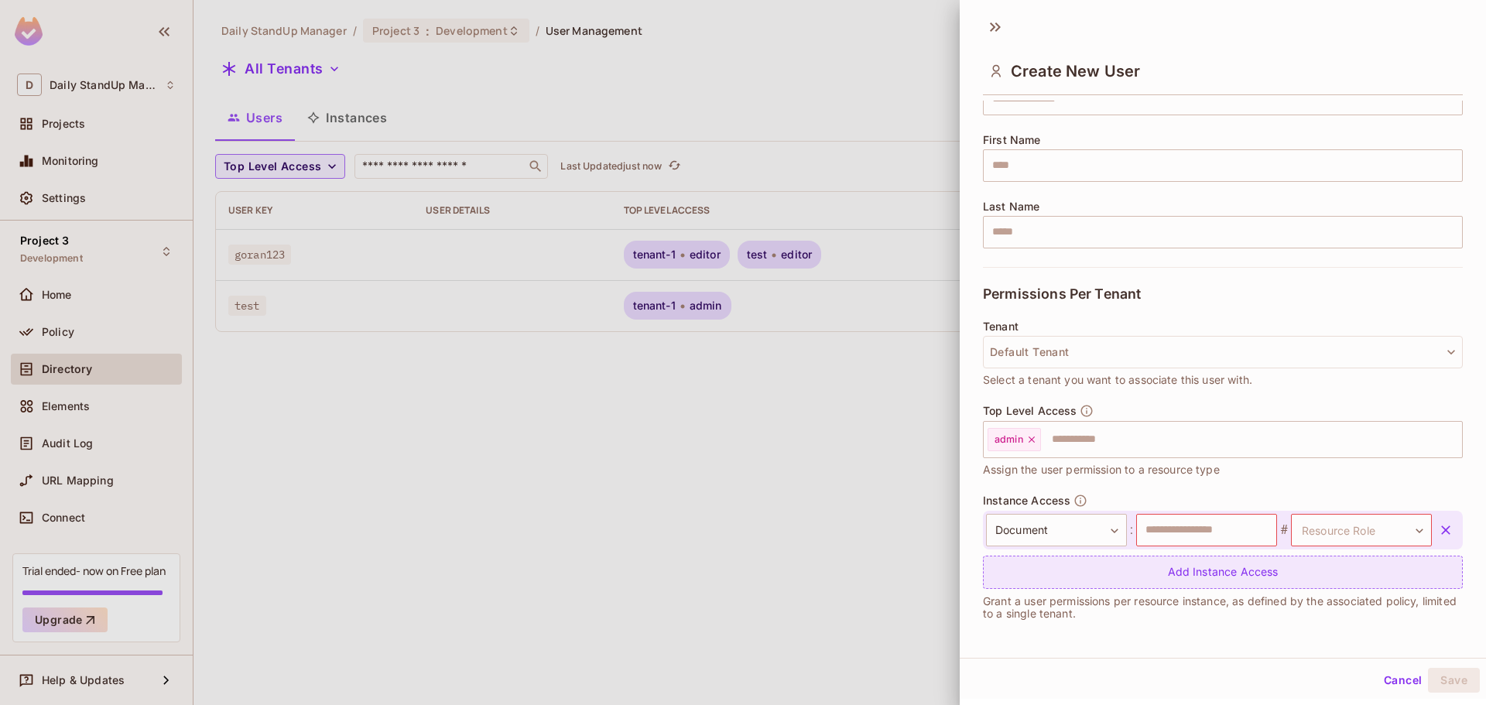
click at [1217, 573] on div "Add Instance Access" at bounding box center [1223, 572] width 480 height 33
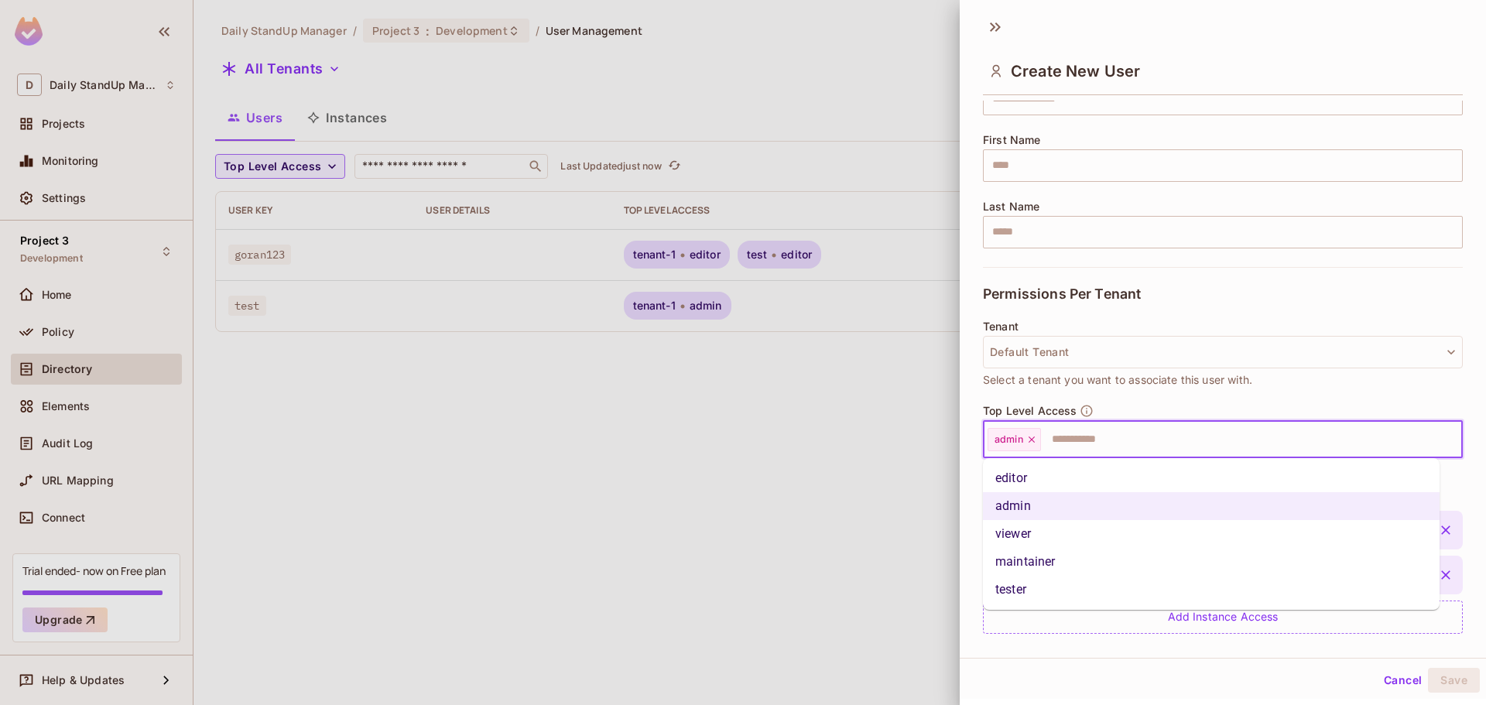
click at [1078, 441] on input "text" at bounding box center [1237, 439] width 390 height 31
click at [1049, 488] on li "editor" at bounding box center [1211, 478] width 457 height 28
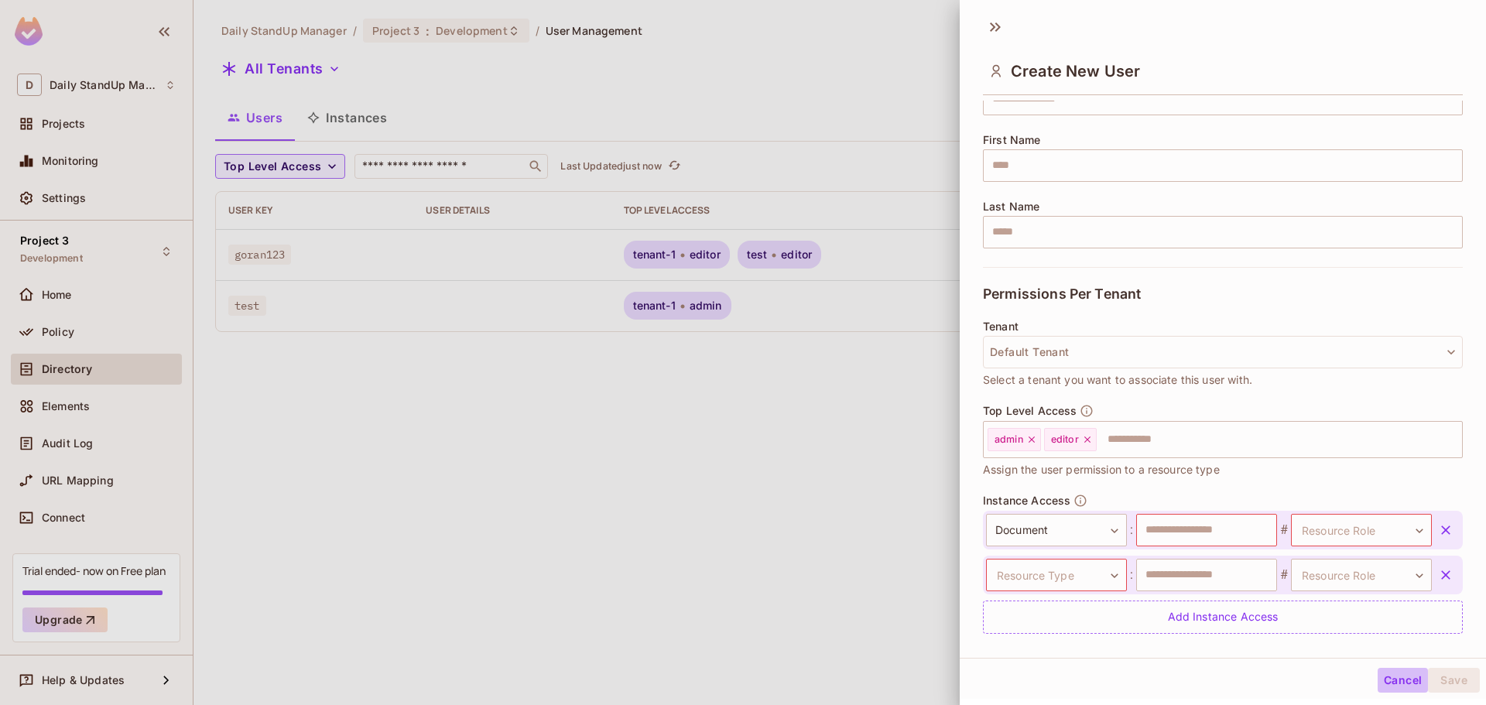
click at [1386, 676] on button "Cancel" at bounding box center [1402, 680] width 50 height 25
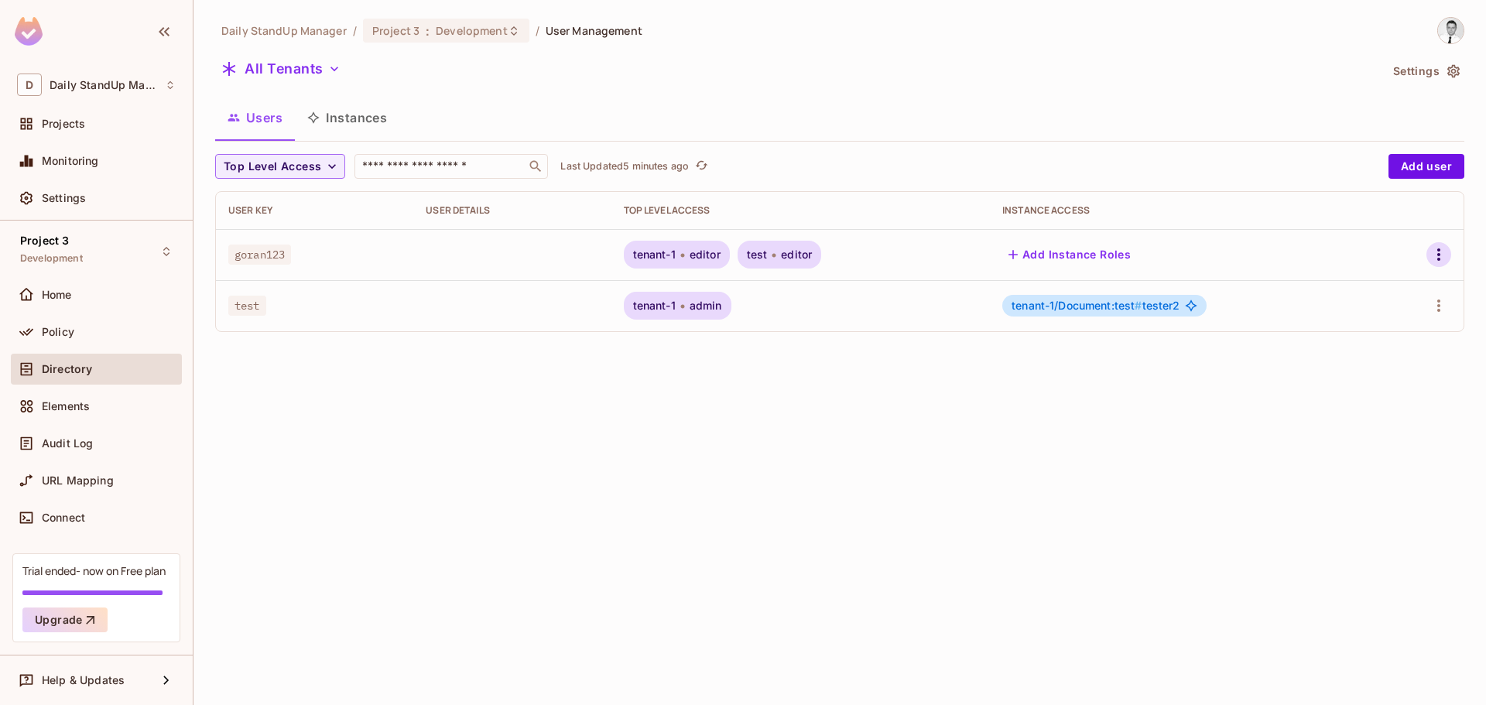
click at [1439, 252] on icon "button" at bounding box center [1438, 254] width 19 height 19
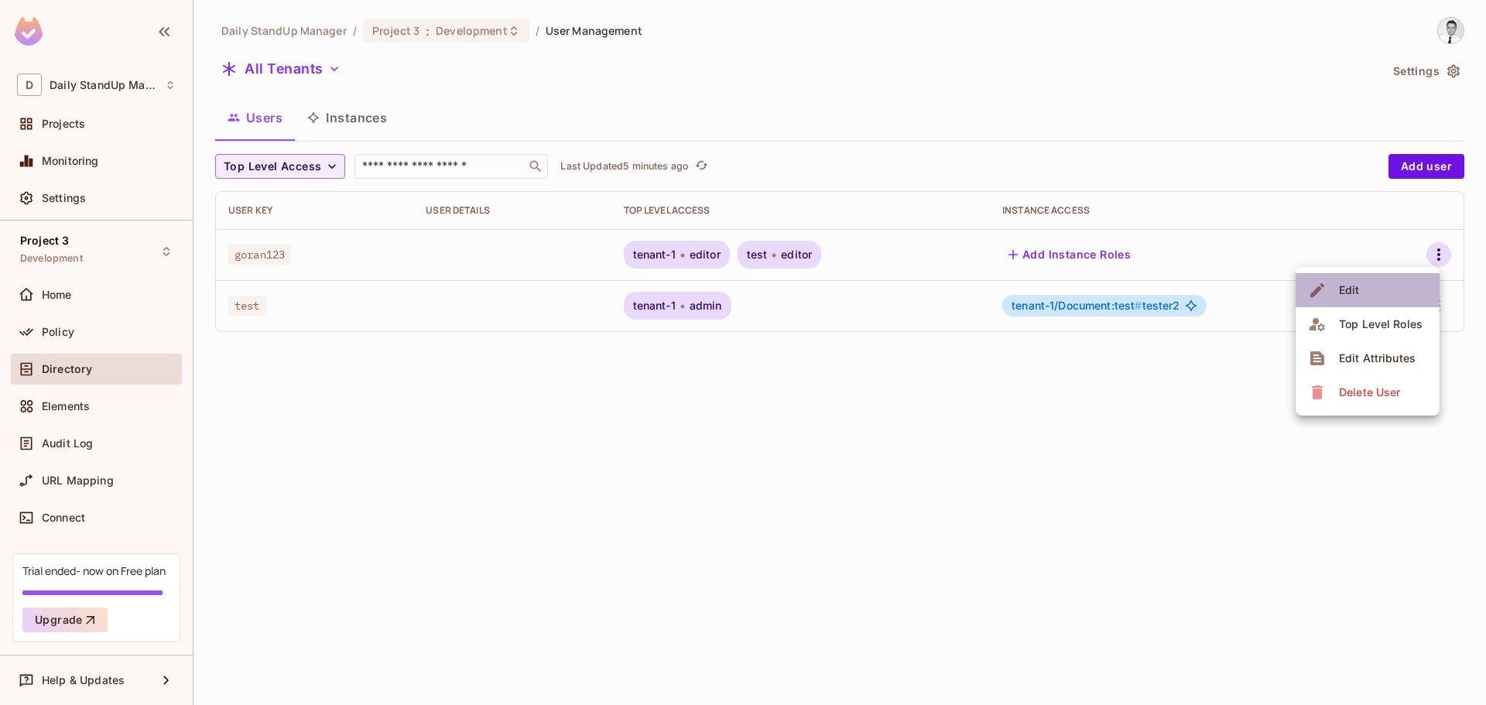
click at [1354, 289] on div "Edit" at bounding box center [1349, 289] width 21 height 15
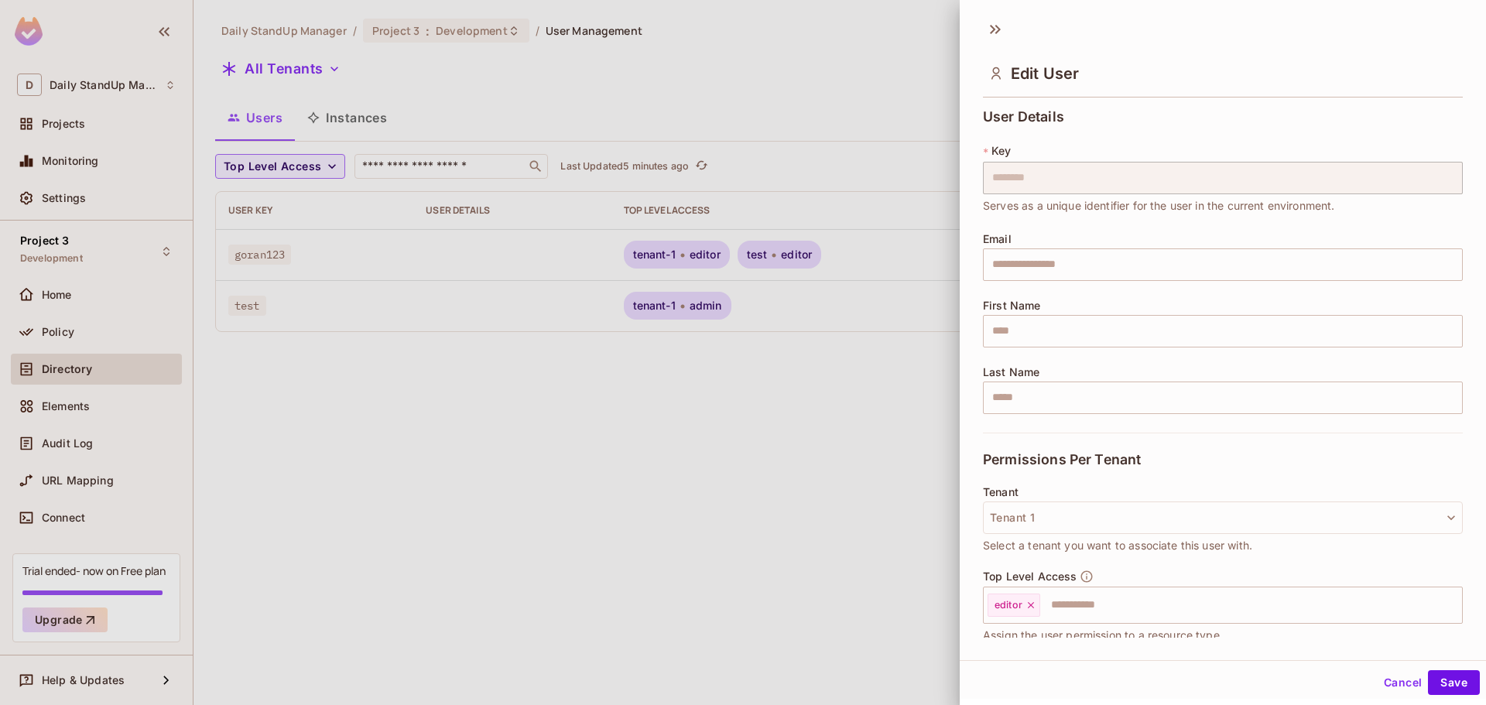
click at [1147, 121] on div "User Details * Key ******** ​ Serves as a unique identifier for the user in the…" at bounding box center [1223, 270] width 480 height 323
click at [994, 30] on icon at bounding box center [995, 29] width 25 height 25
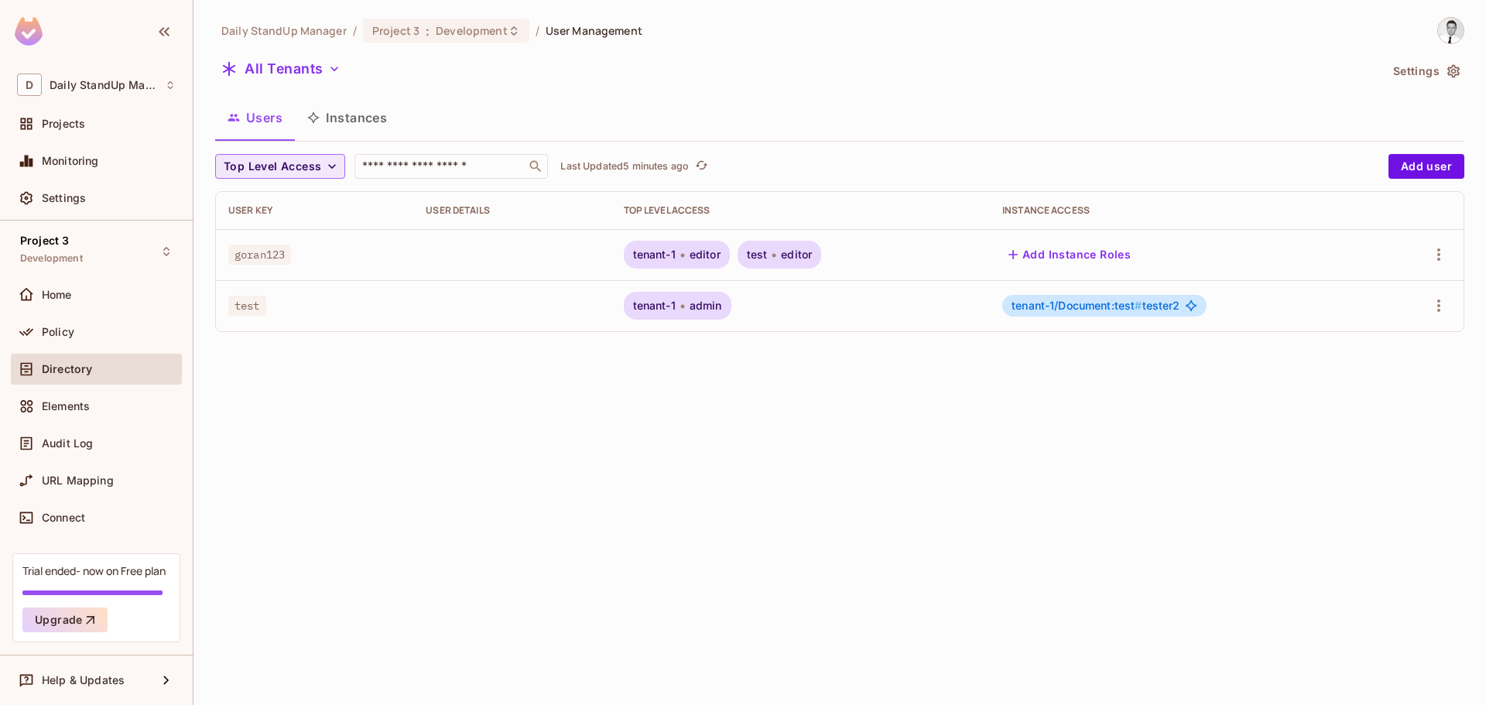
click at [289, 169] on span "Top Level Access" at bounding box center [273, 166] width 98 height 19
click at [245, 324] on li "viewer" at bounding box center [254, 334] width 78 height 33
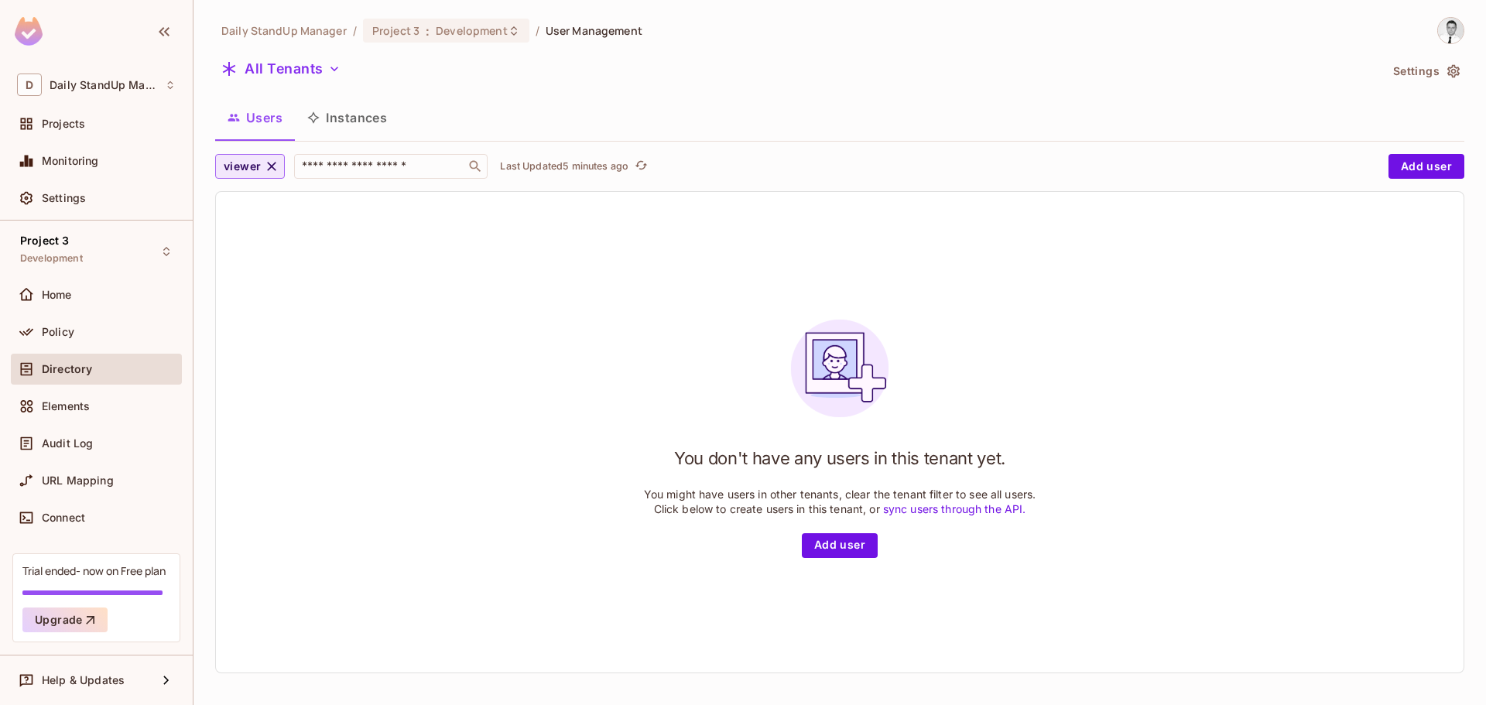
click at [231, 176] on span "viewer" at bounding box center [242, 166] width 37 height 19
click at [272, 159] on div at bounding box center [743, 352] width 1486 height 705
click at [272, 169] on icon "button" at bounding box center [271, 166] width 15 height 15
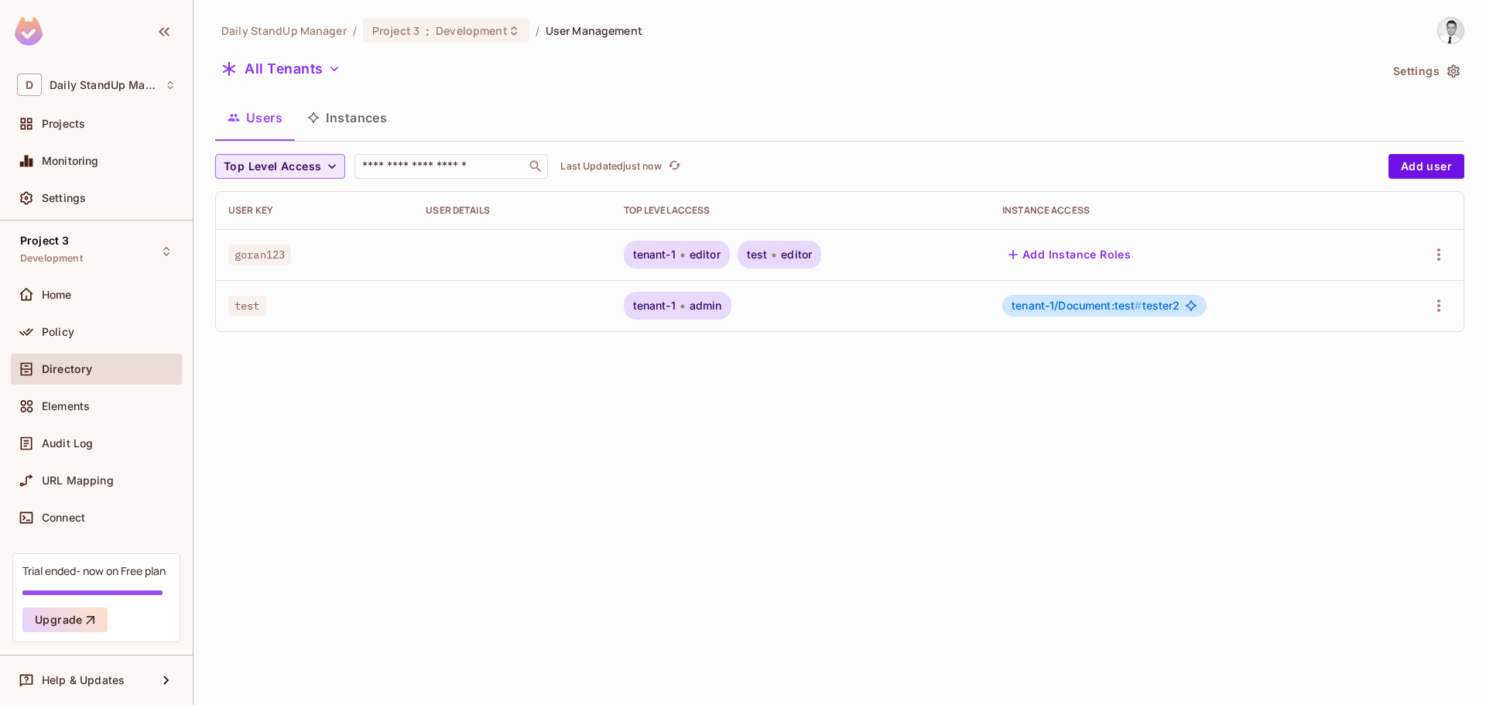
click at [731, 70] on div "All Tenants" at bounding box center [797, 70] width 1164 height 29
